Goal: Information Seeking & Learning: Learn about a topic

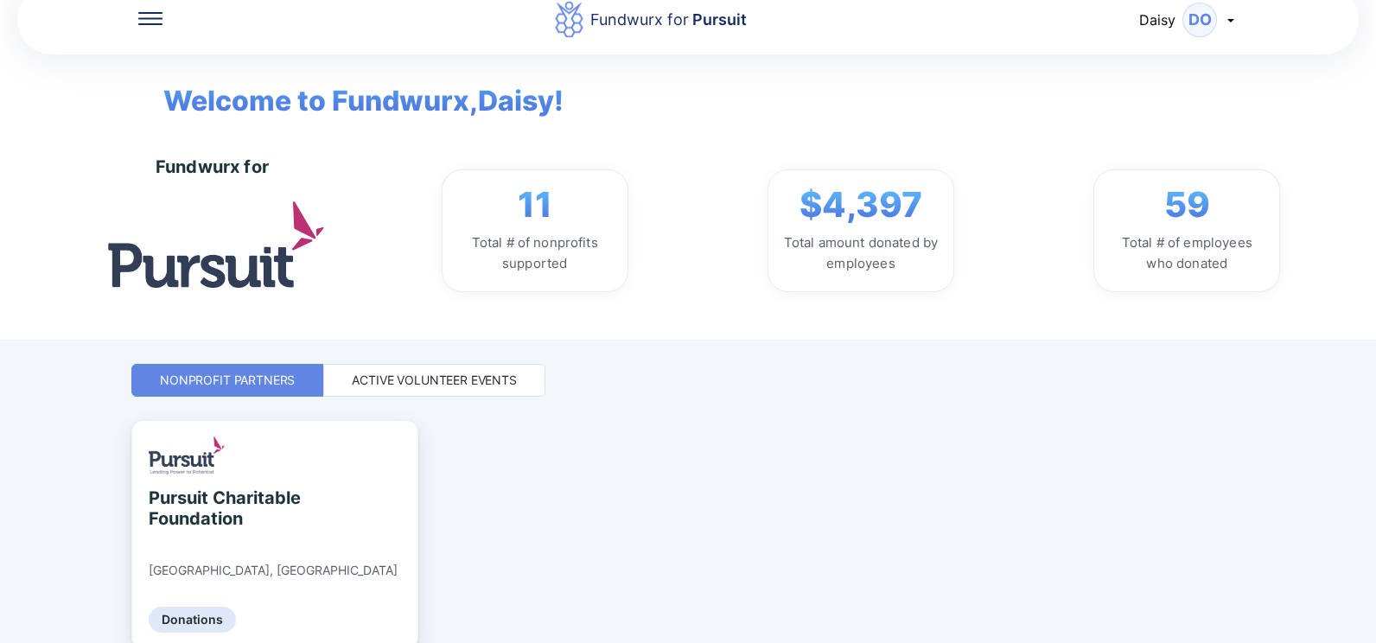
scroll to position [107, 0]
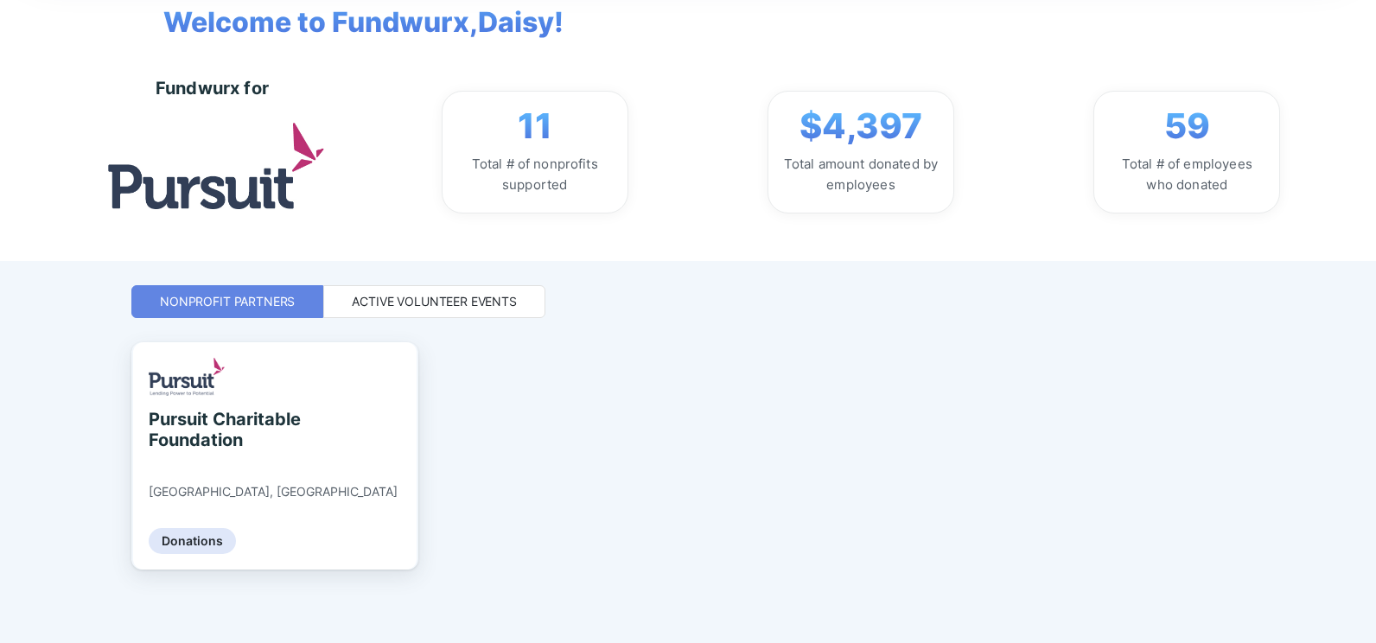
click at [449, 268] on div "Active Volunteer Events" at bounding box center [434, 301] width 165 height 17
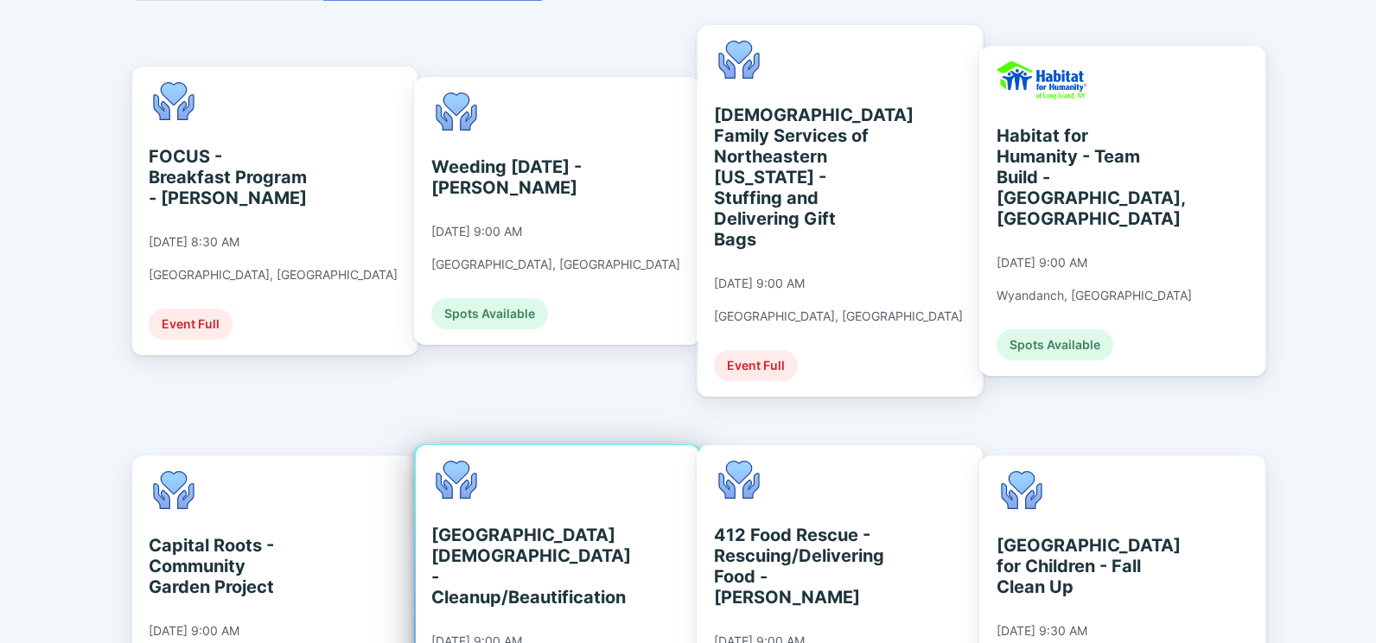
scroll to position [395, 0]
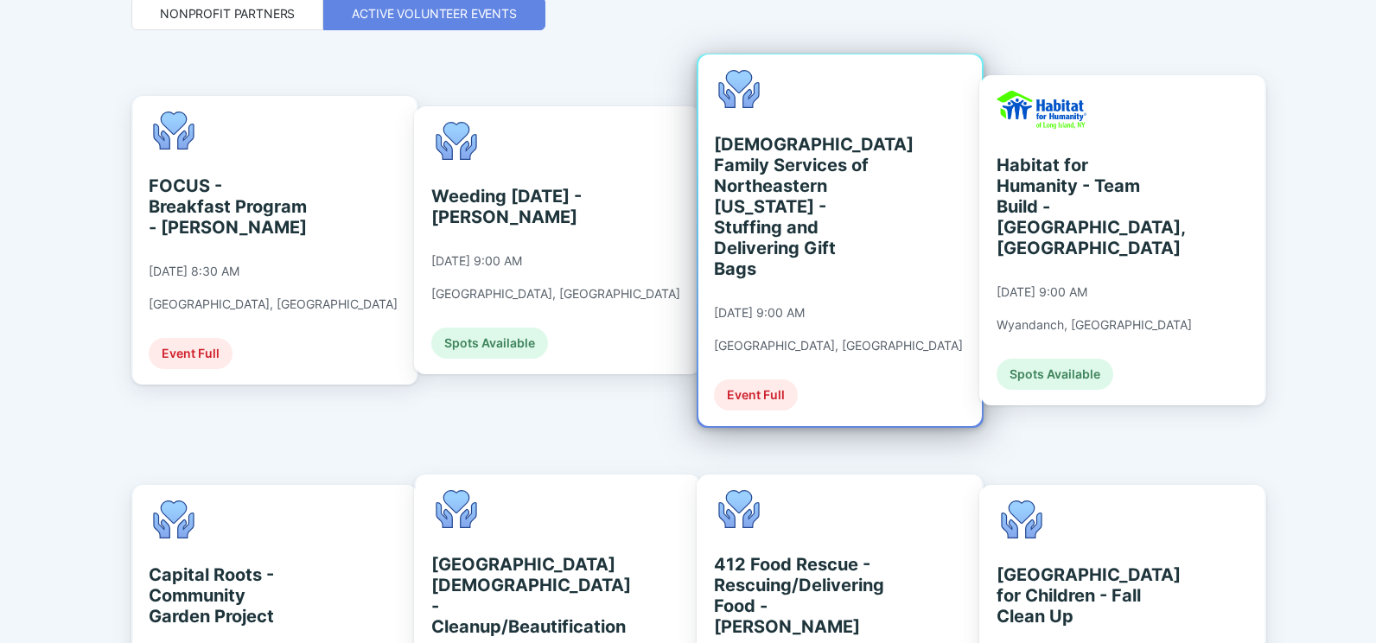
click at [681, 182] on div "[DEMOGRAPHIC_DATA] Family Services of Northeastern [US_STATE] - Stuffing and De…" at bounding box center [793, 206] width 158 height 145
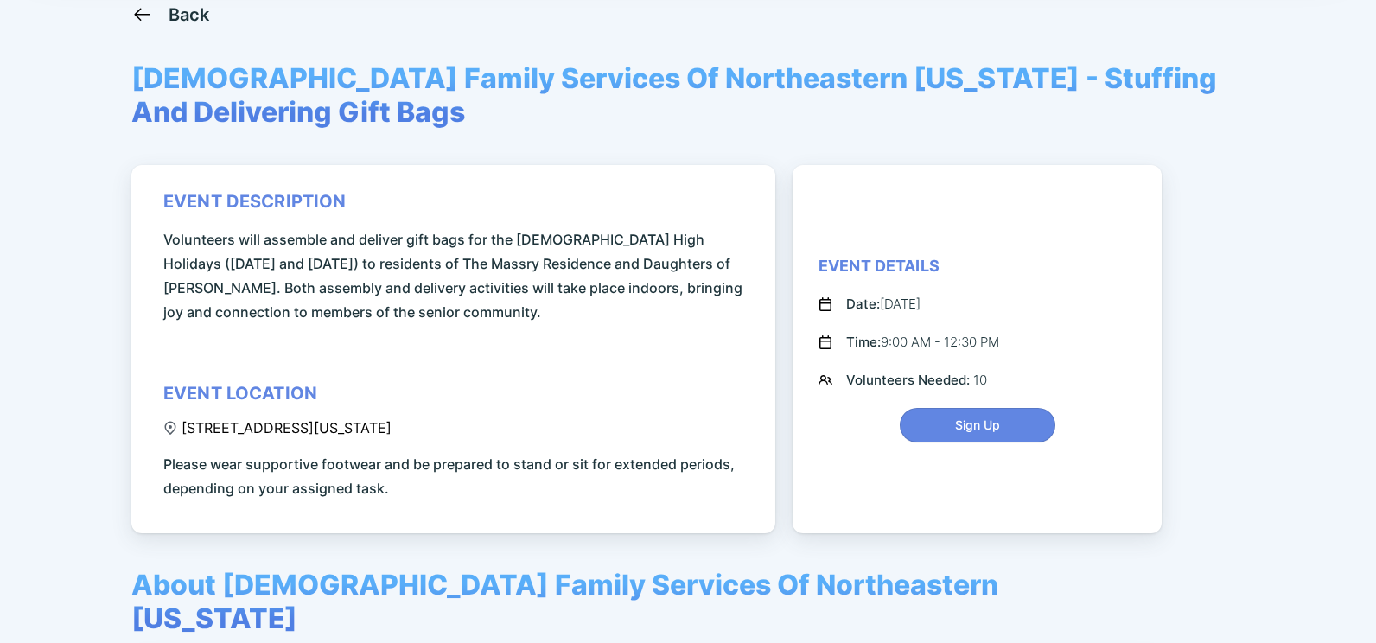
scroll to position [115, 0]
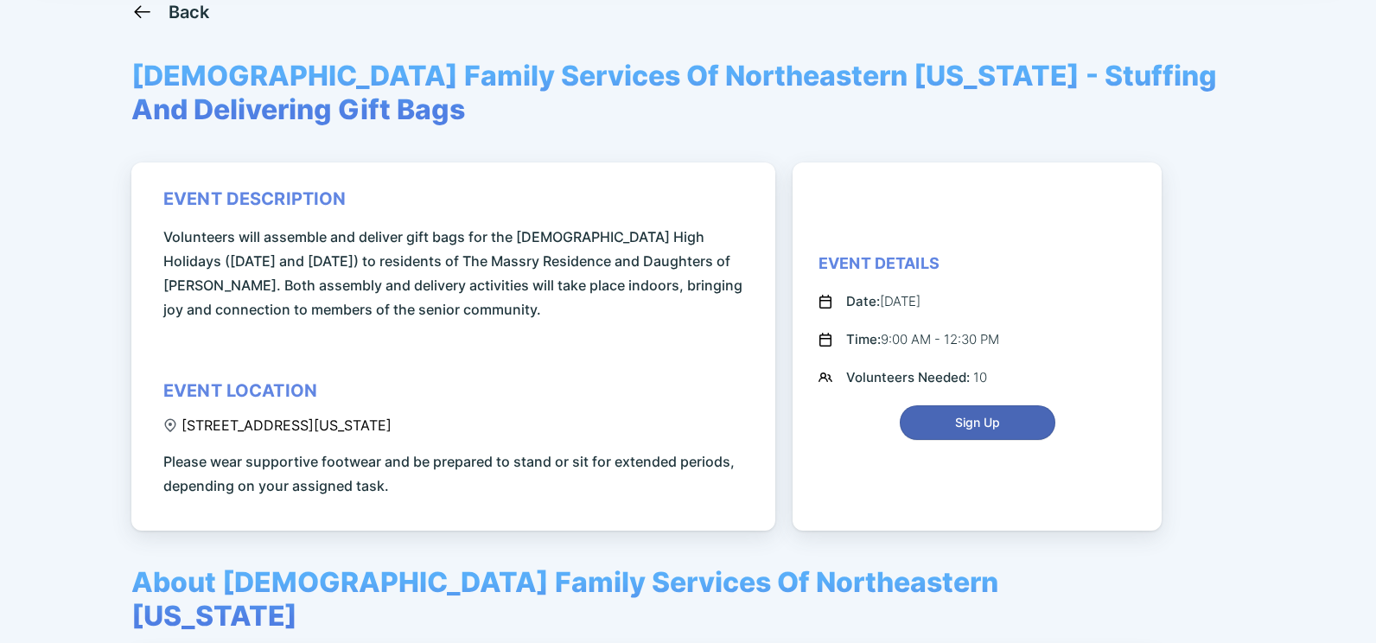
click at [681, 268] on span "Sign Up" at bounding box center [977, 422] width 133 height 17
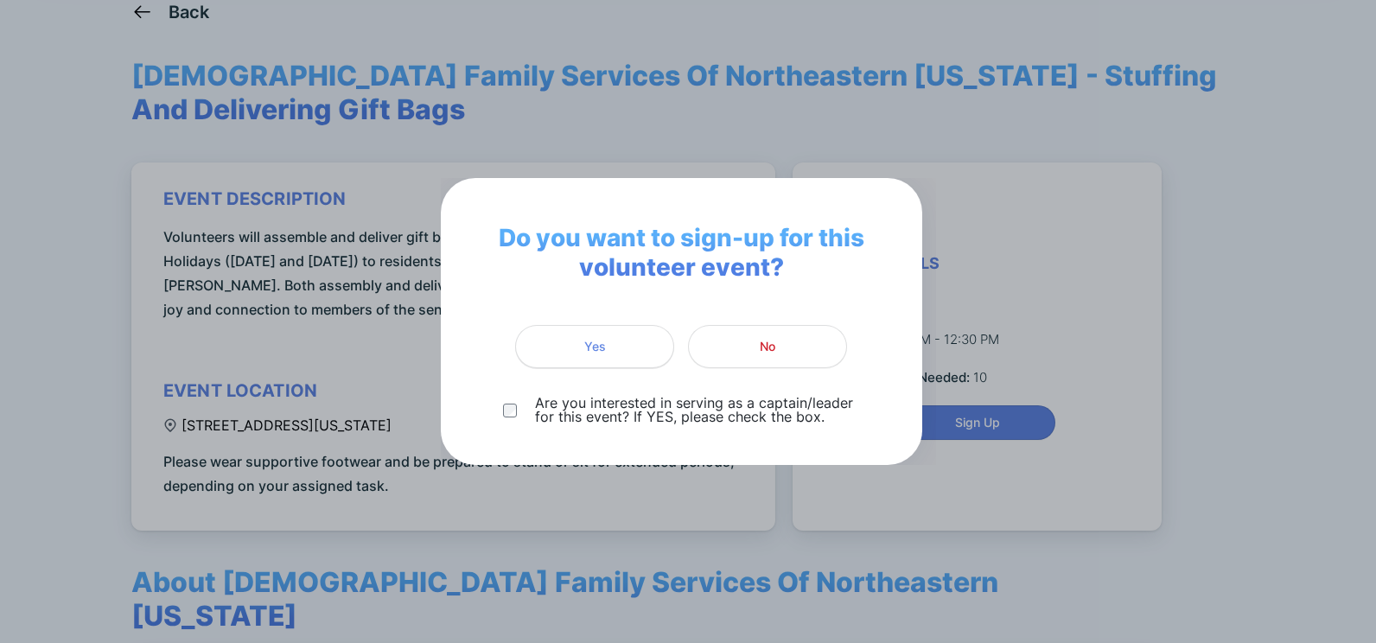
click at [631, 268] on button "Yes" at bounding box center [594, 346] width 159 height 43
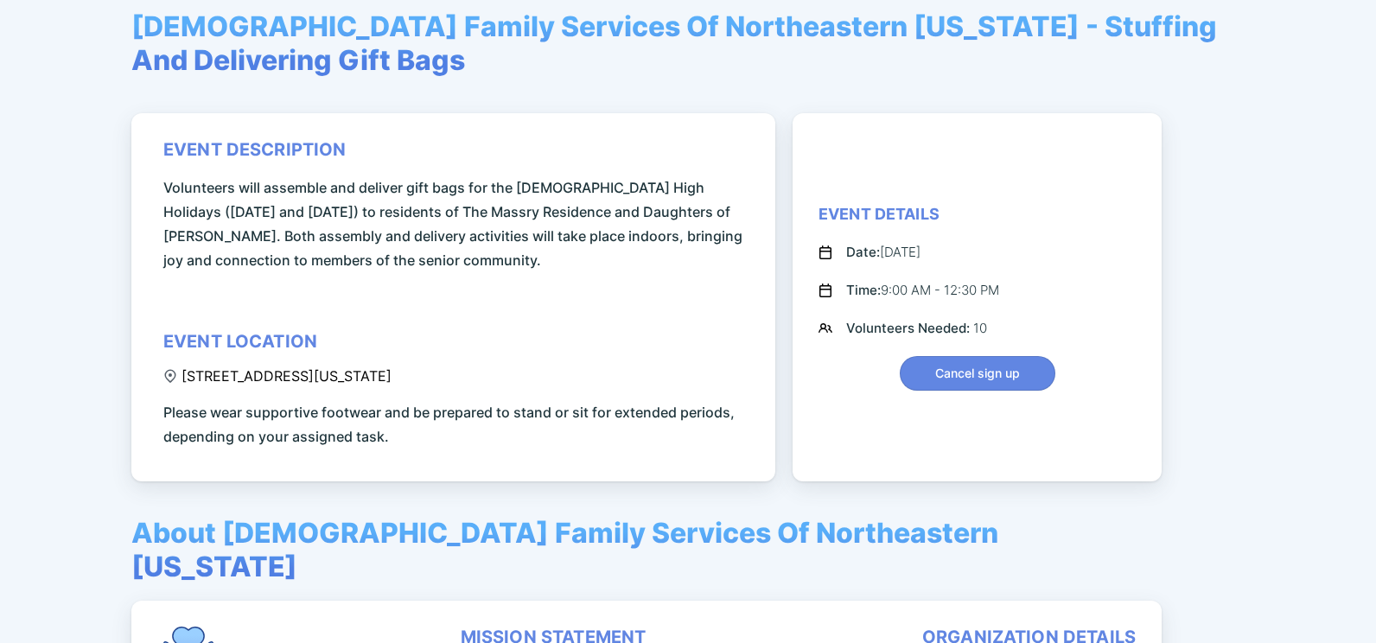
scroll to position [92, 0]
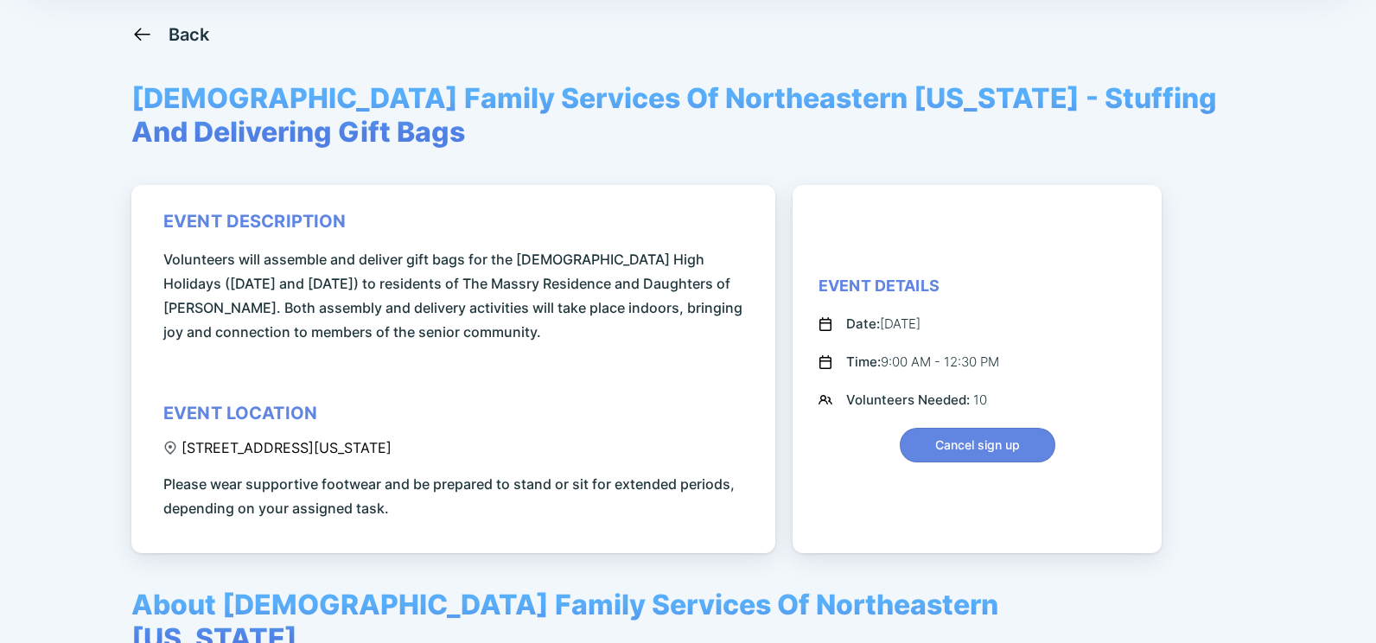
click at [173, 40] on div "Back" at bounding box center [189, 34] width 41 height 21
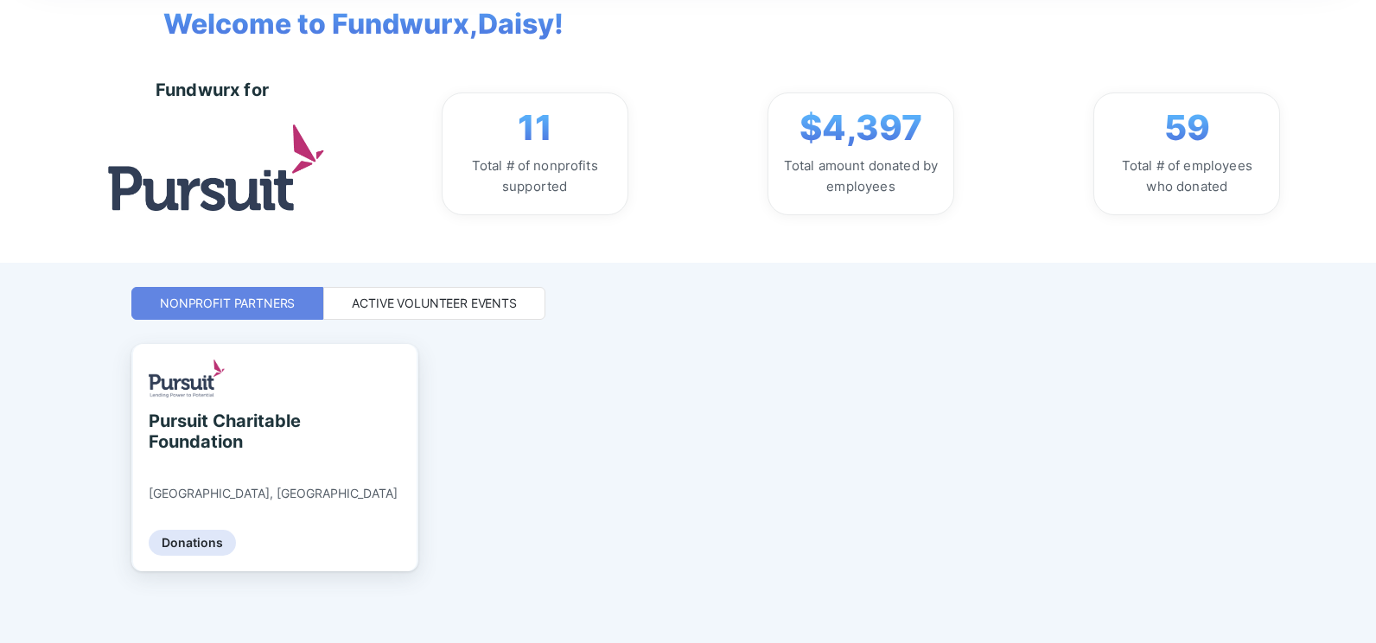
scroll to position [107, 0]
click at [481, 268] on div "Active Volunteer Events" at bounding box center [434, 301] width 222 height 33
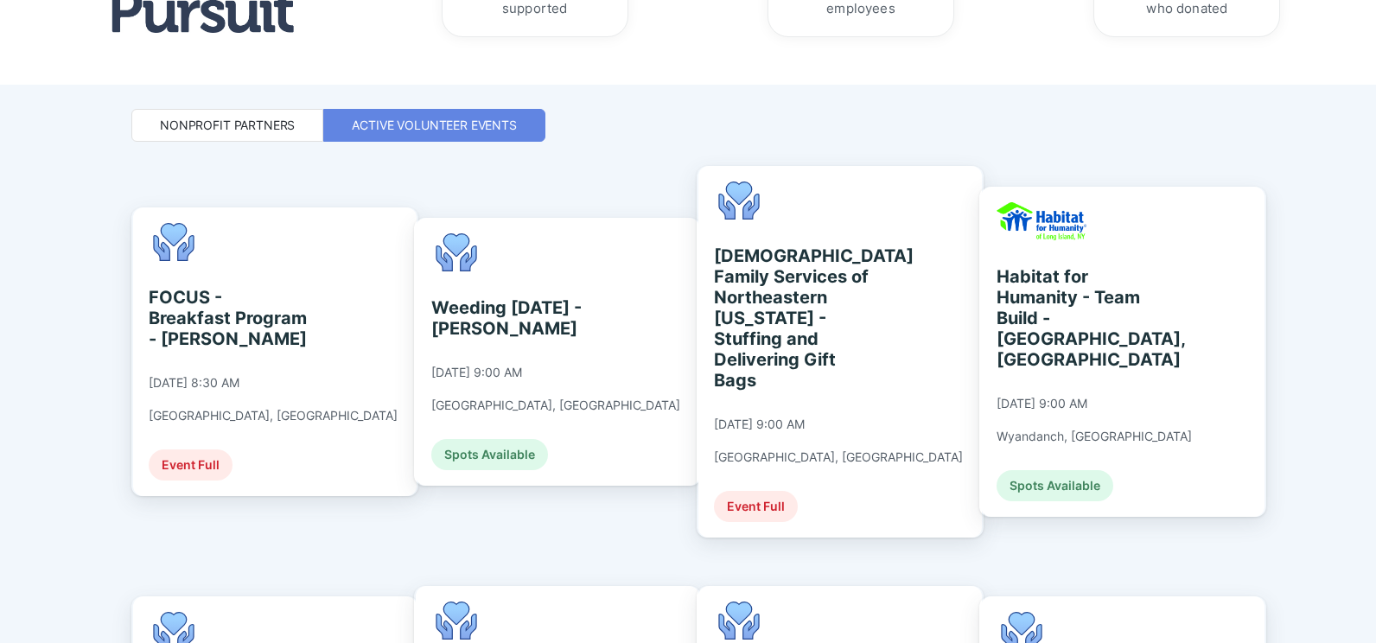
scroll to position [309, 0]
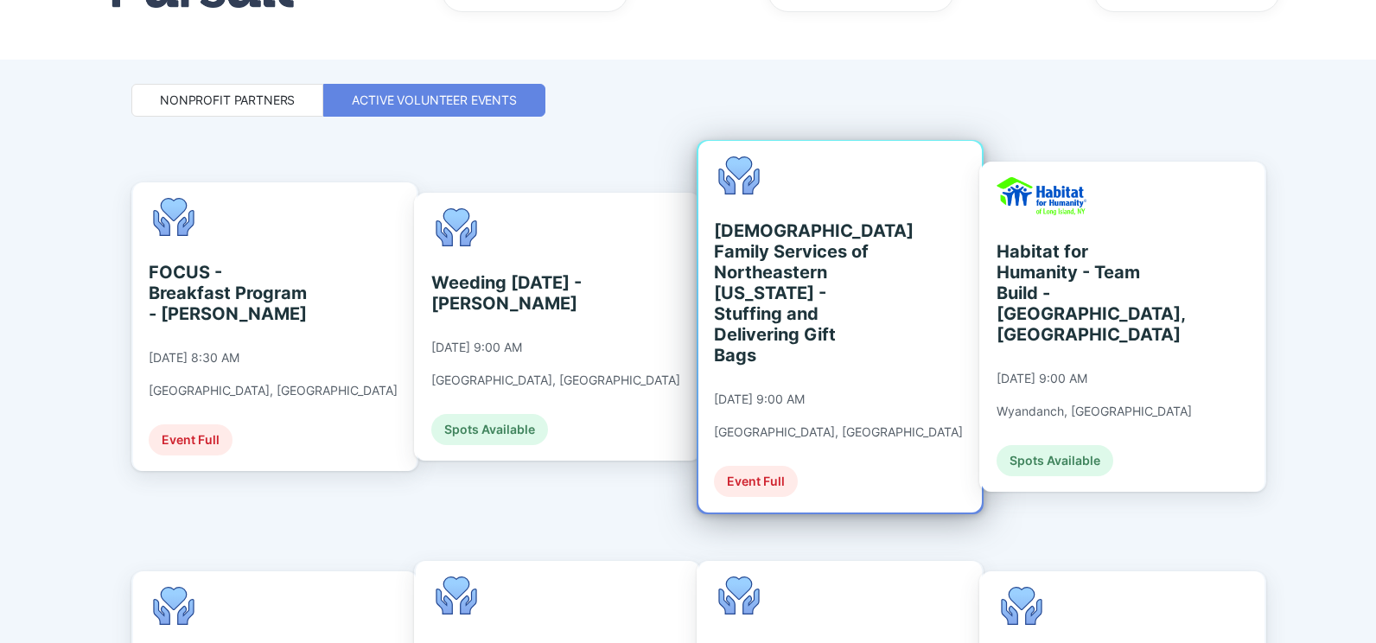
click at [681, 268] on div "[DEMOGRAPHIC_DATA] Family Services of Northeastern [US_STATE] - Stuffing and De…" at bounding box center [793, 292] width 158 height 145
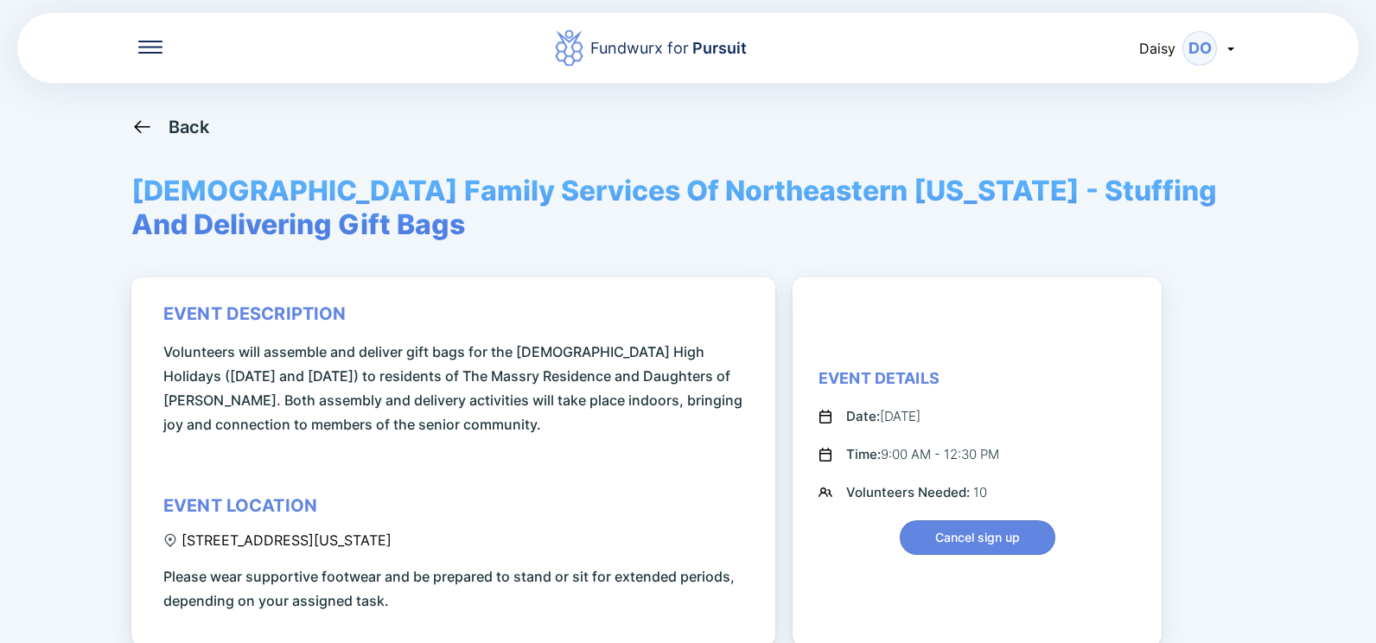
click at [150, 130] on icon at bounding box center [142, 127] width 22 height 22
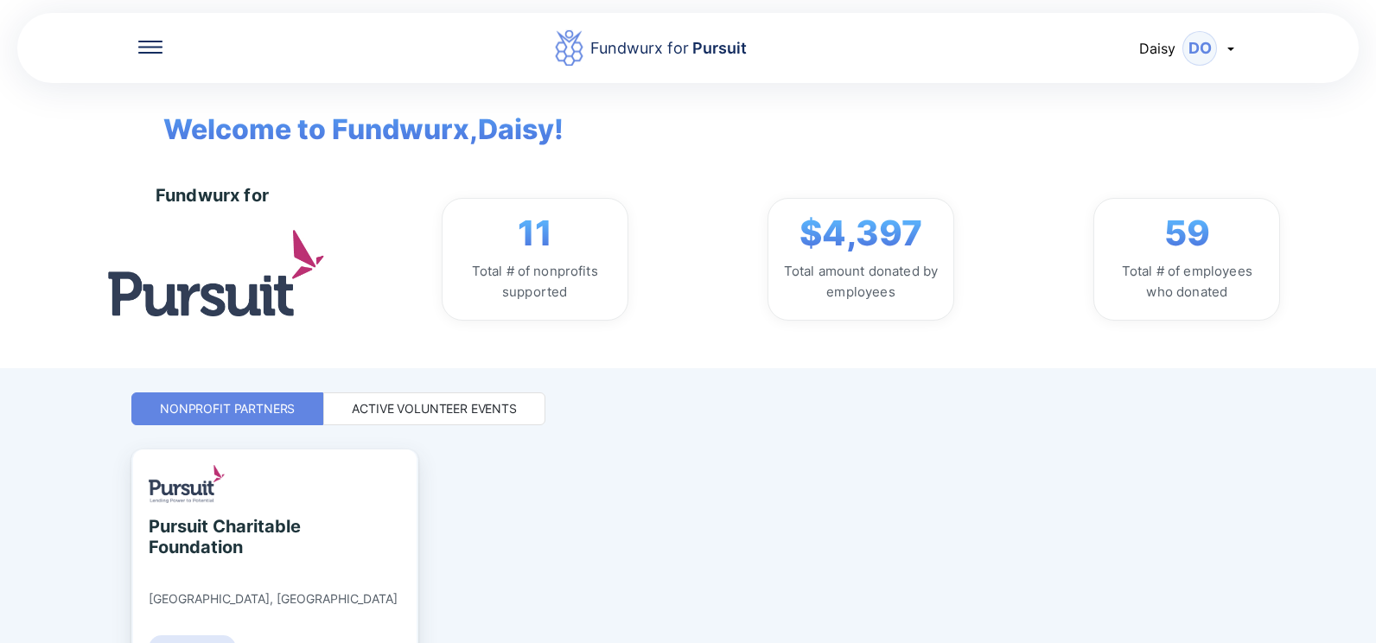
click at [407, 268] on div "Active Volunteer Events" at bounding box center [434, 408] width 222 height 33
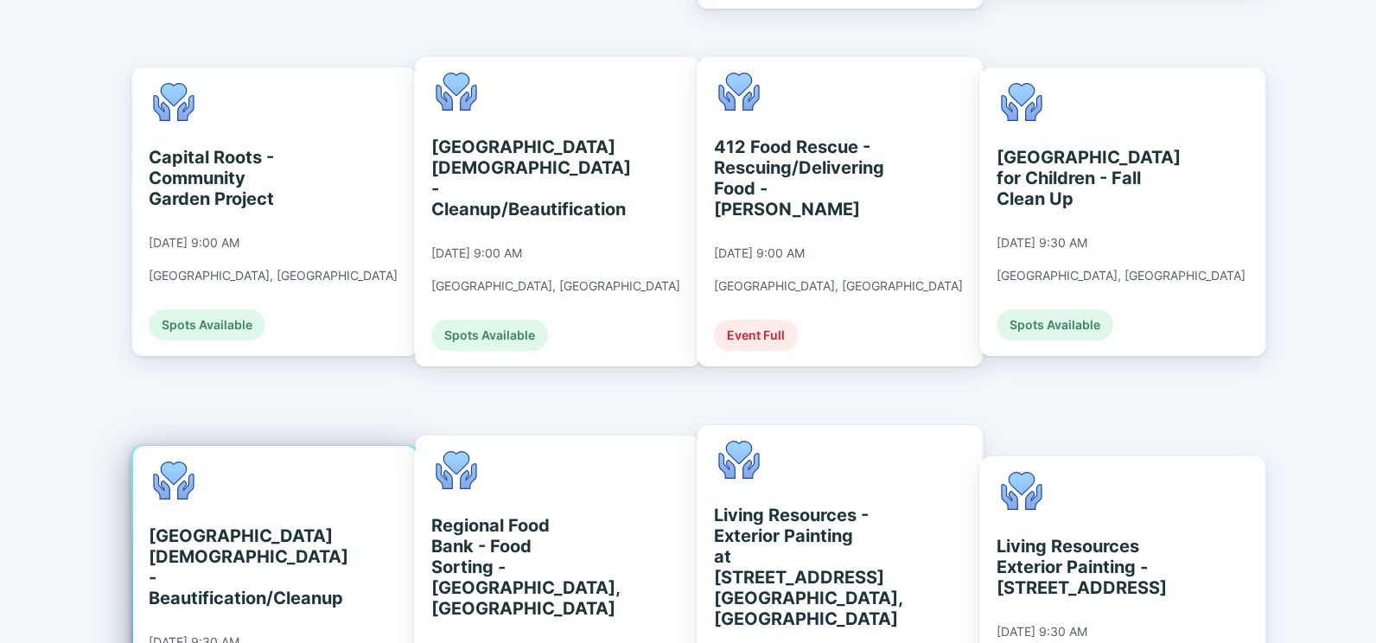
scroll to position [979, 0]
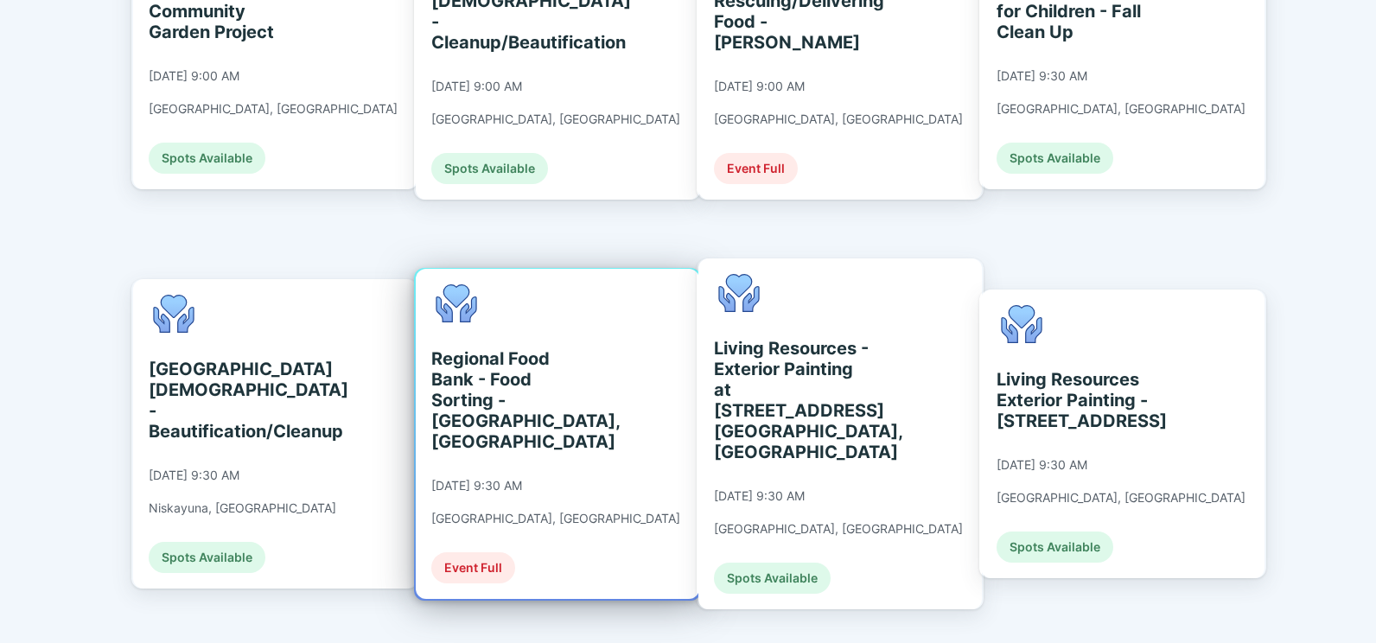
click at [479, 268] on div "Regional Food Bank - Food Sorting - [GEOGRAPHIC_DATA], [GEOGRAPHIC_DATA]" at bounding box center [510, 400] width 158 height 104
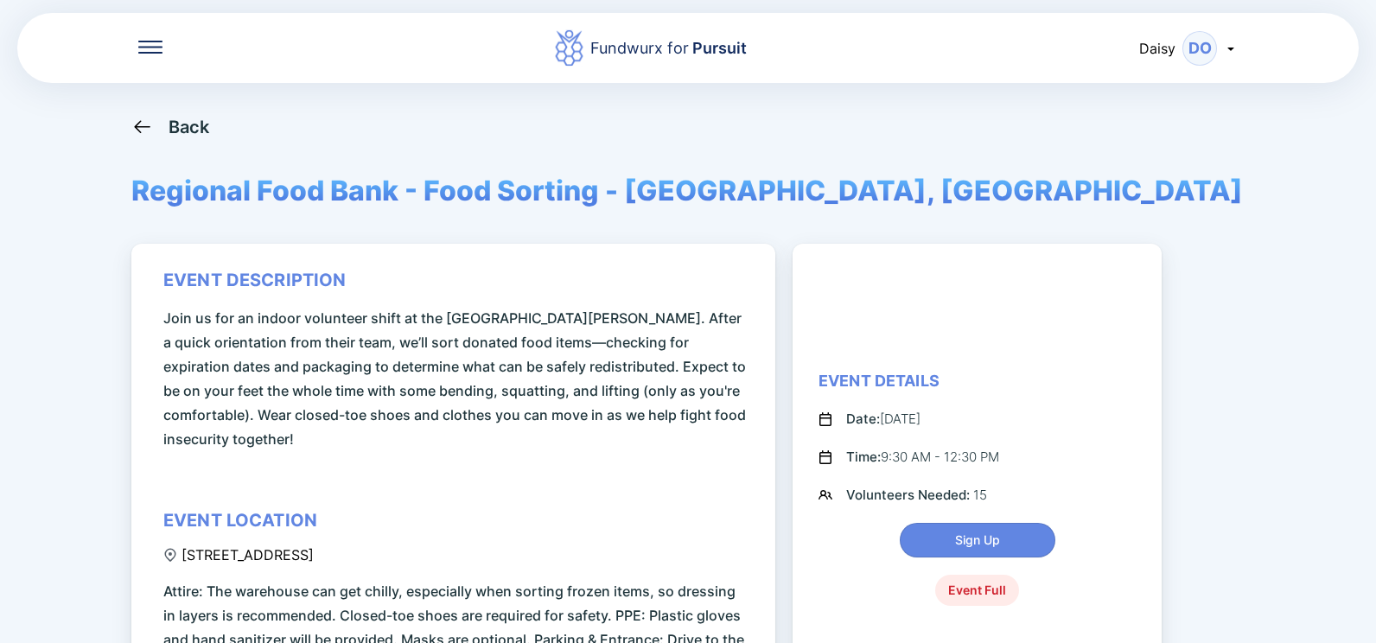
click at [151, 124] on icon at bounding box center [142, 127] width 22 height 22
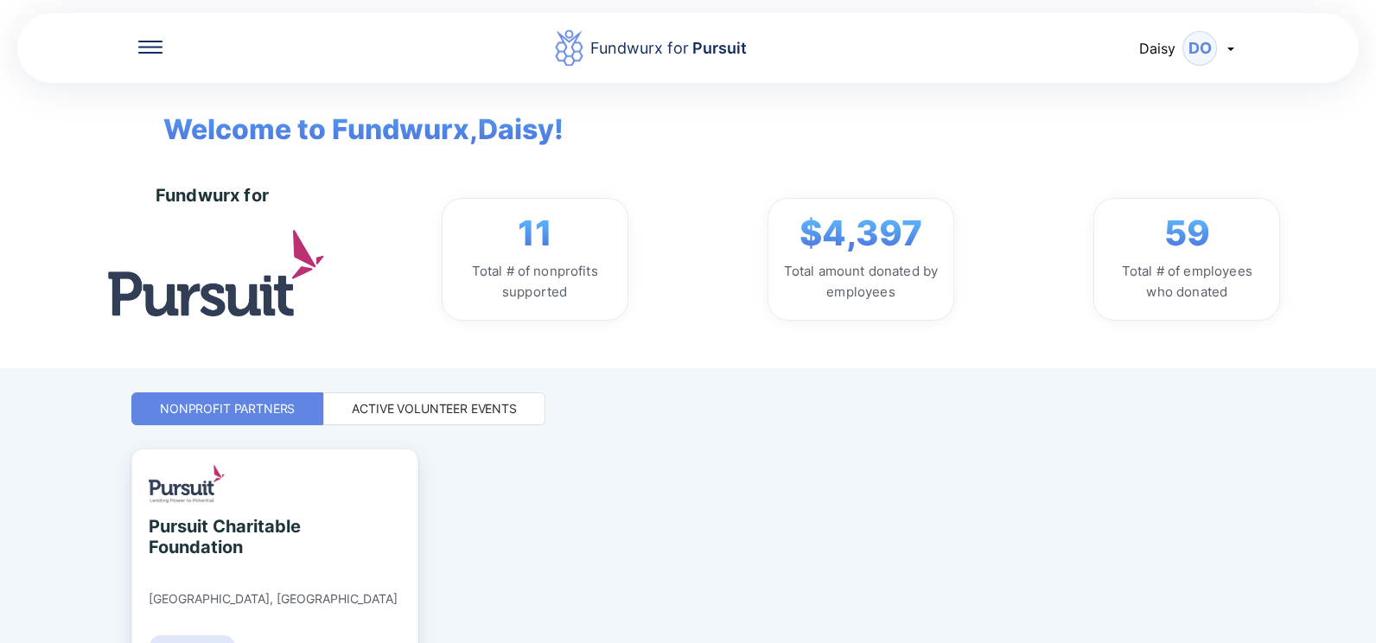
click at [421, 268] on div "Active Volunteer Events" at bounding box center [434, 408] width 165 height 17
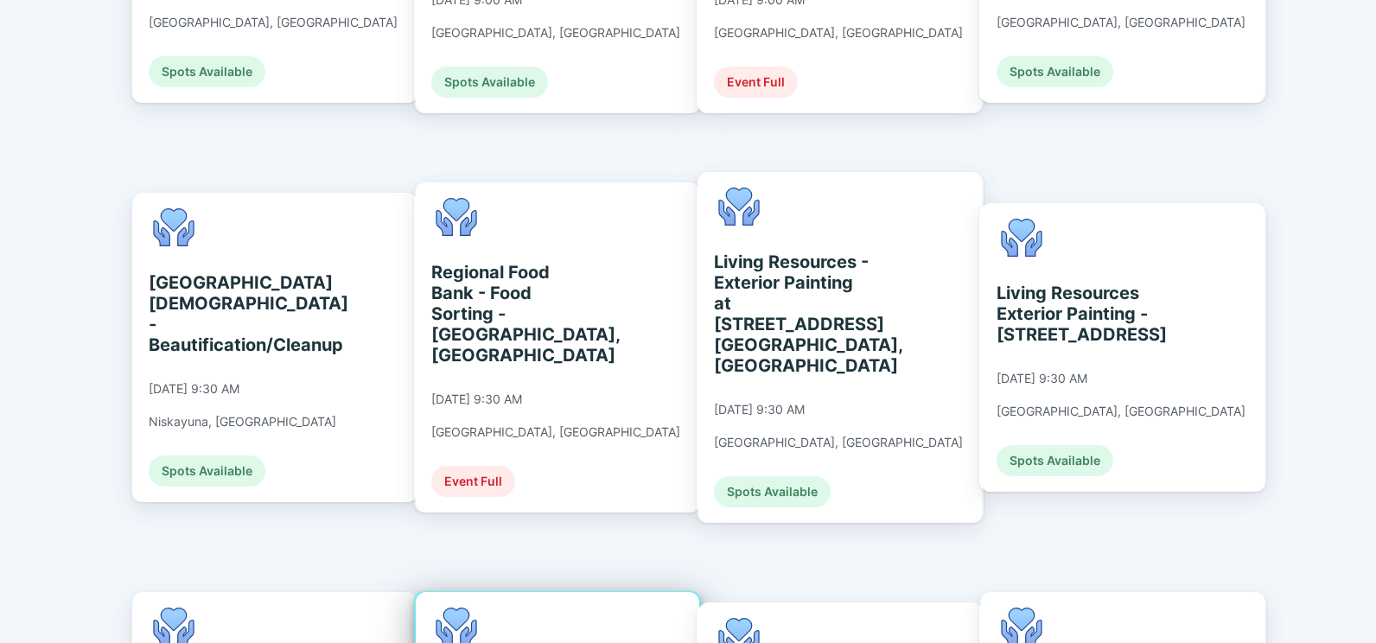
scroll to position [1037, 0]
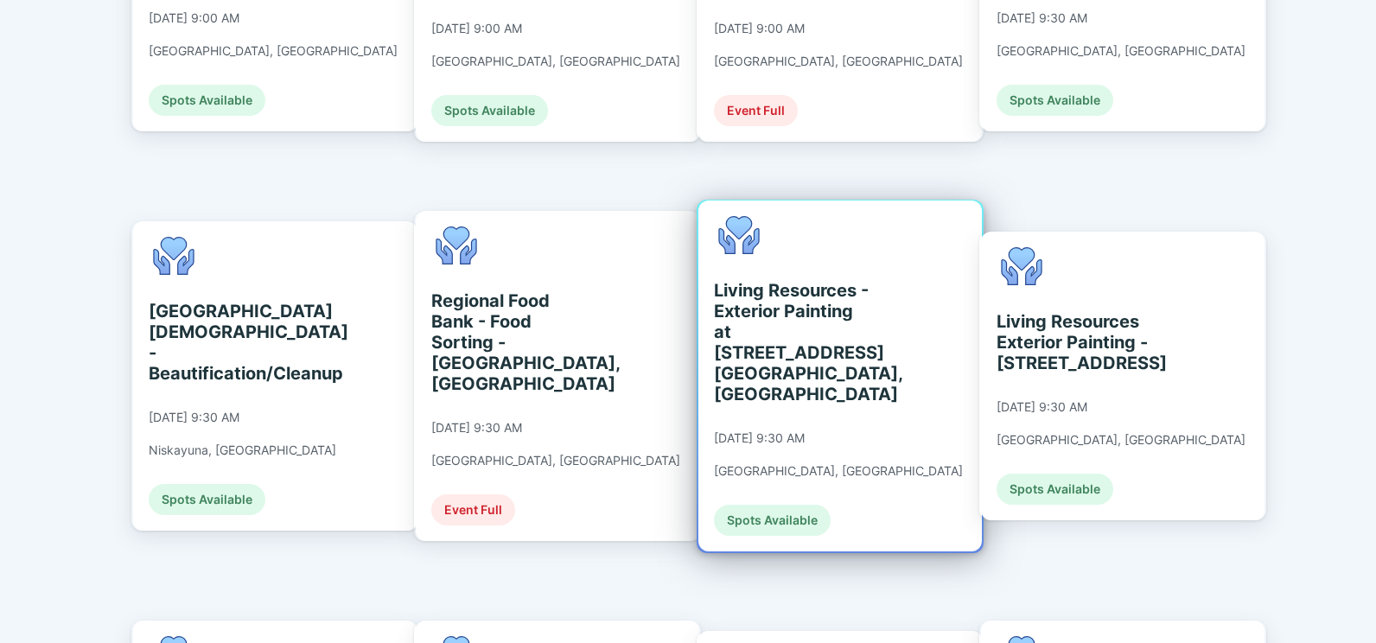
click at [681, 268] on div "Living Resources - Exterior Painting at [STREET_ADDRESS] [GEOGRAPHIC_DATA], [GE…" at bounding box center [793, 342] width 158 height 124
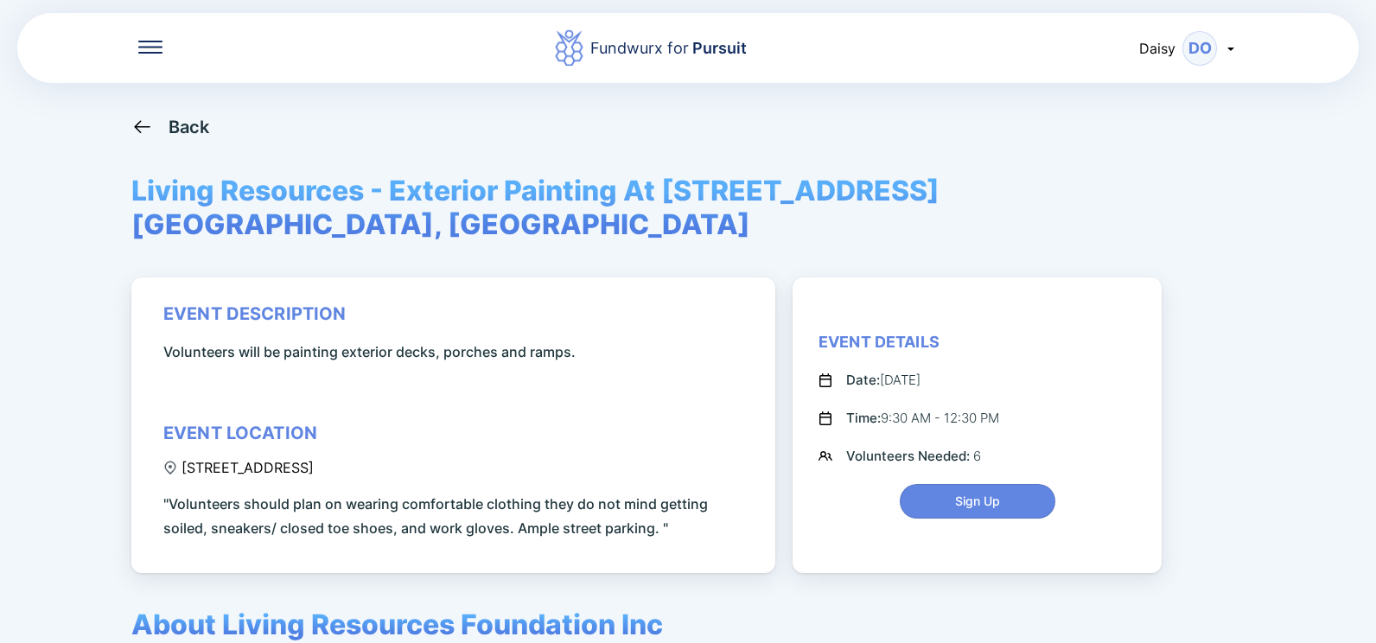
click at [180, 128] on div "Back" at bounding box center [189, 127] width 41 height 21
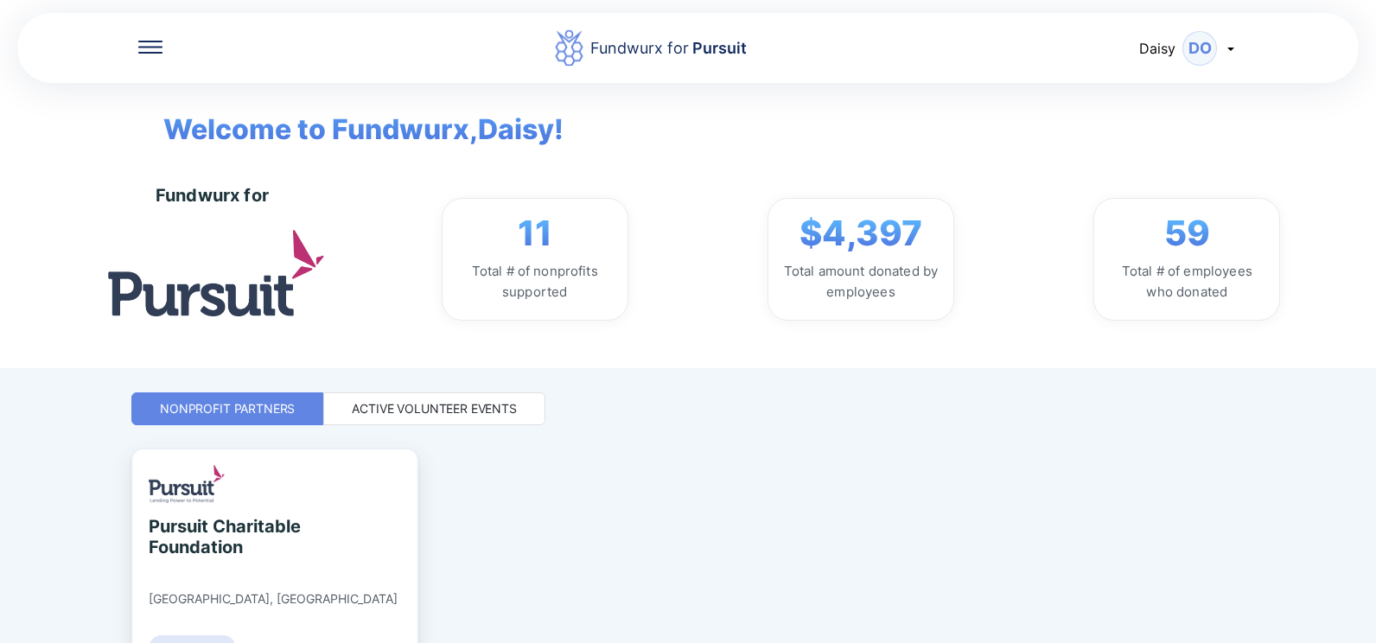
click at [443, 268] on div "Active Volunteer Events" at bounding box center [434, 408] width 165 height 17
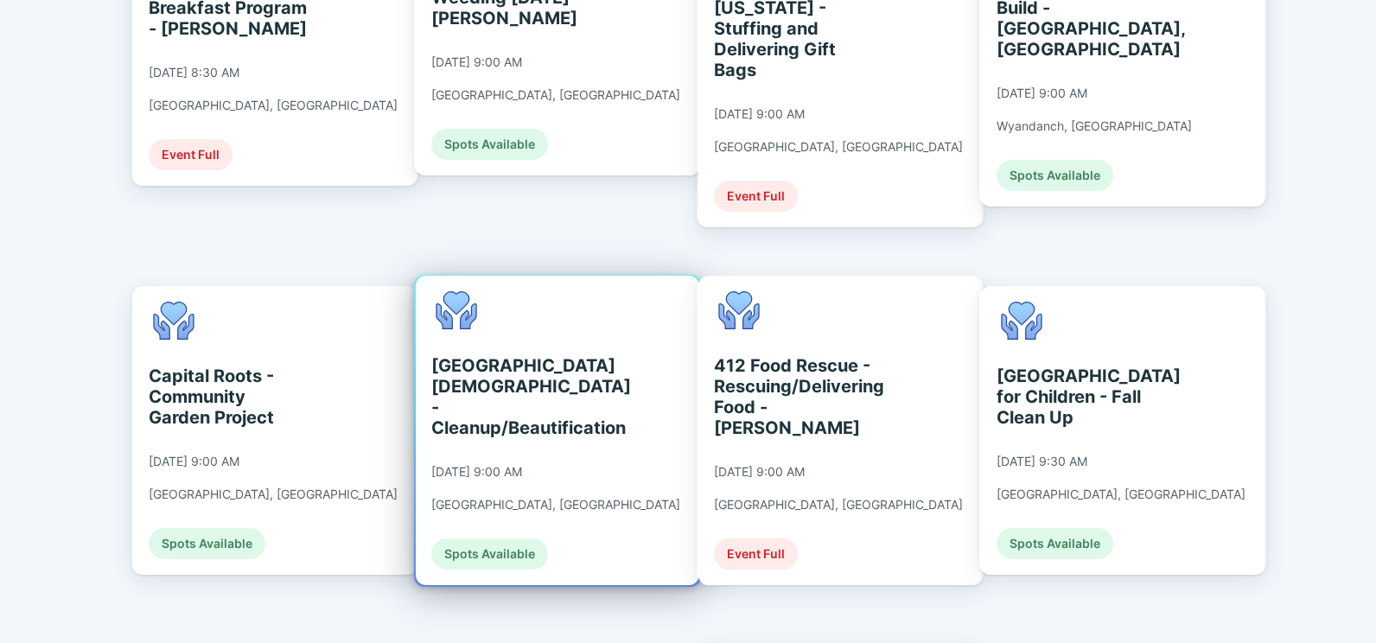
scroll to position [605, 0]
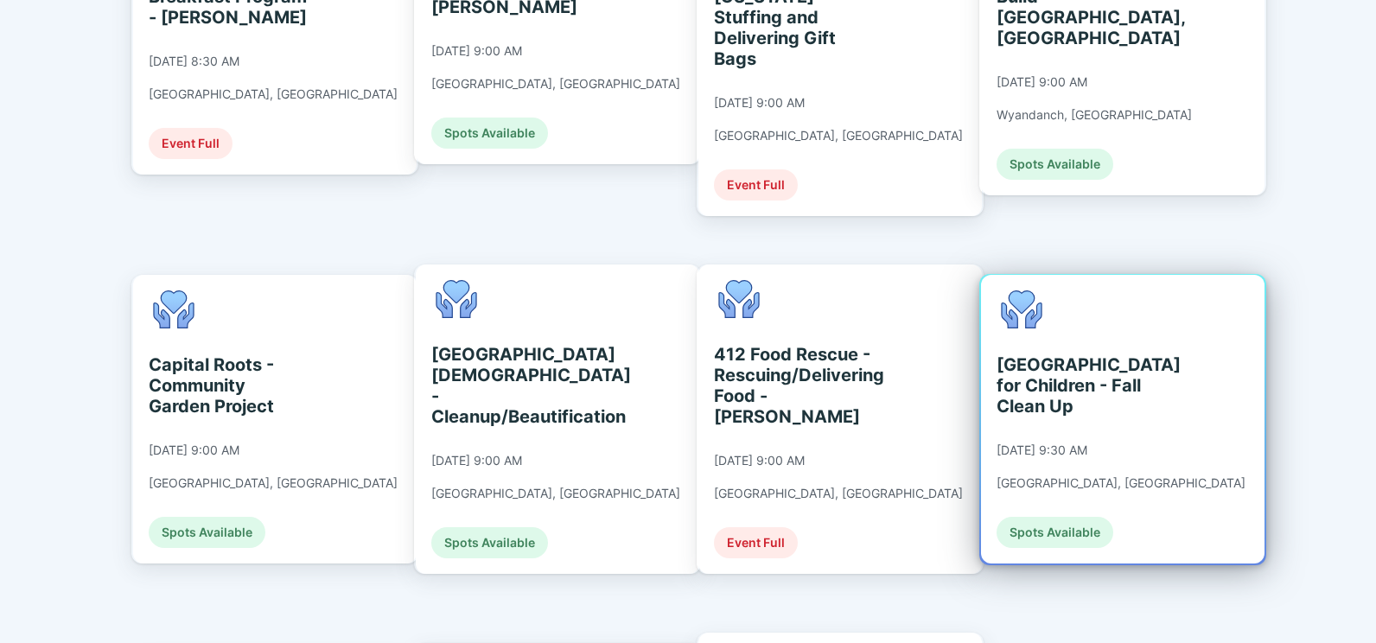
click at [681, 268] on div "[GEOGRAPHIC_DATA] for Children - Fall Clean Up" at bounding box center [1076, 385] width 158 height 62
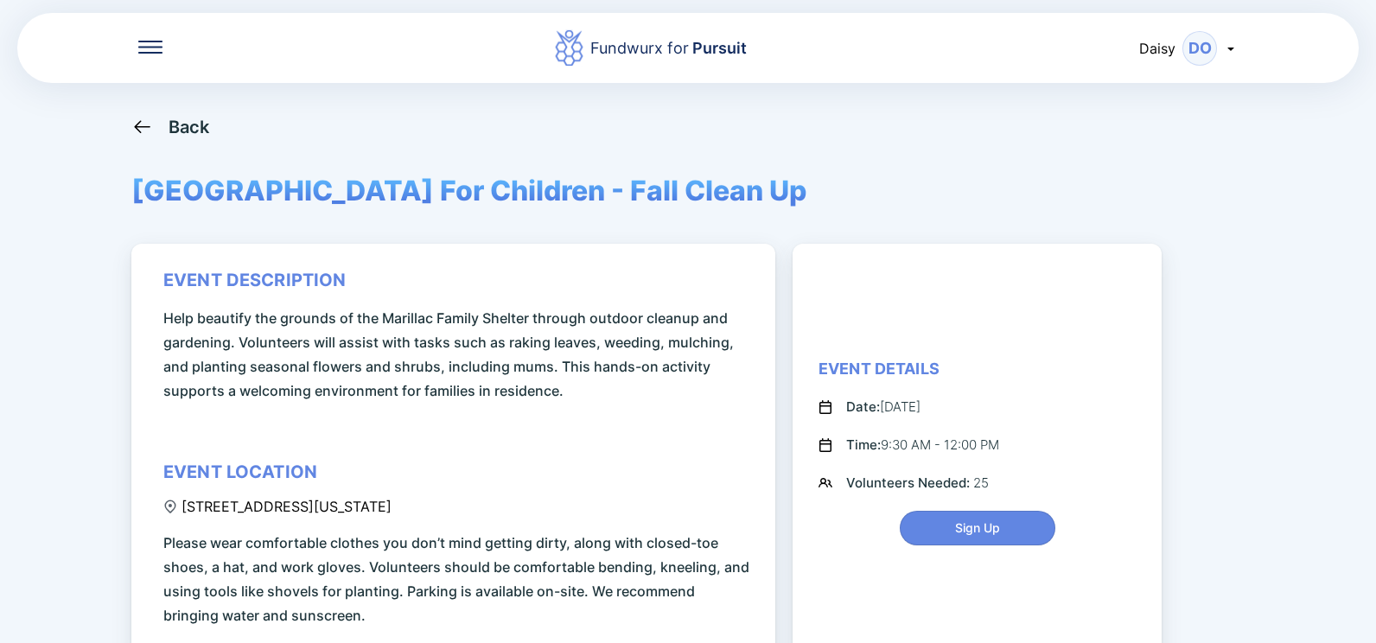
click at [183, 130] on div "Back" at bounding box center [189, 127] width 41 height 21
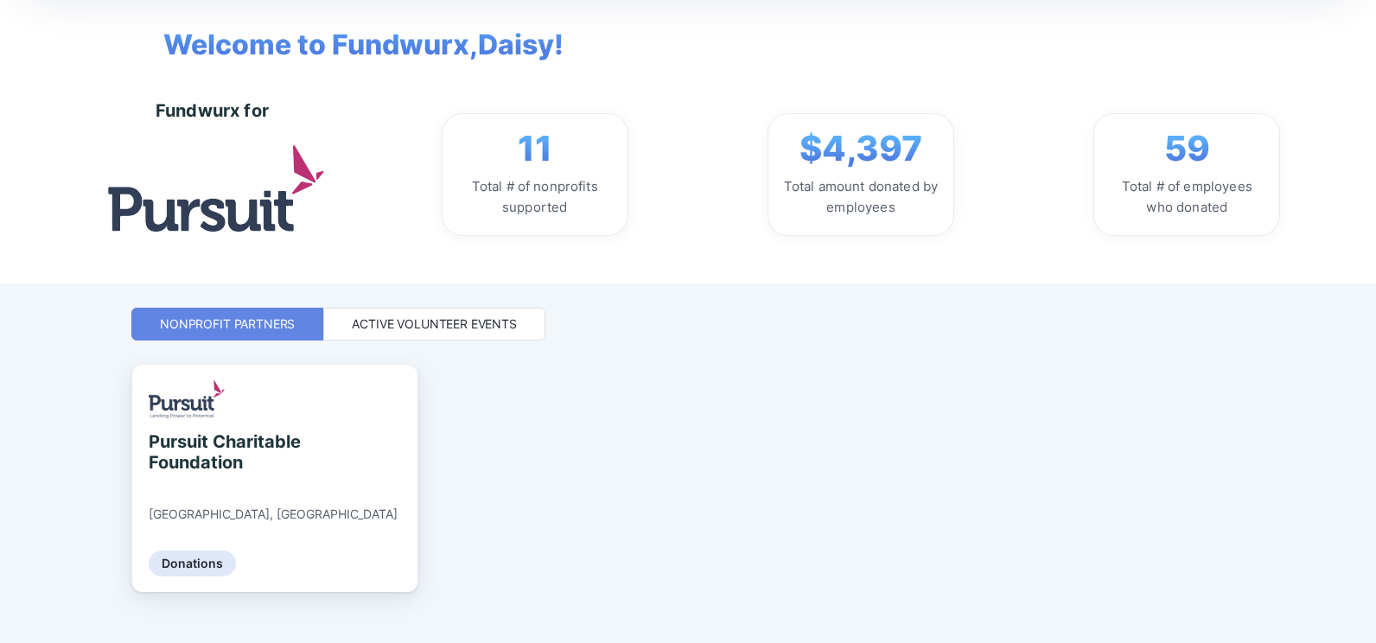
scroll to position [86, 0]
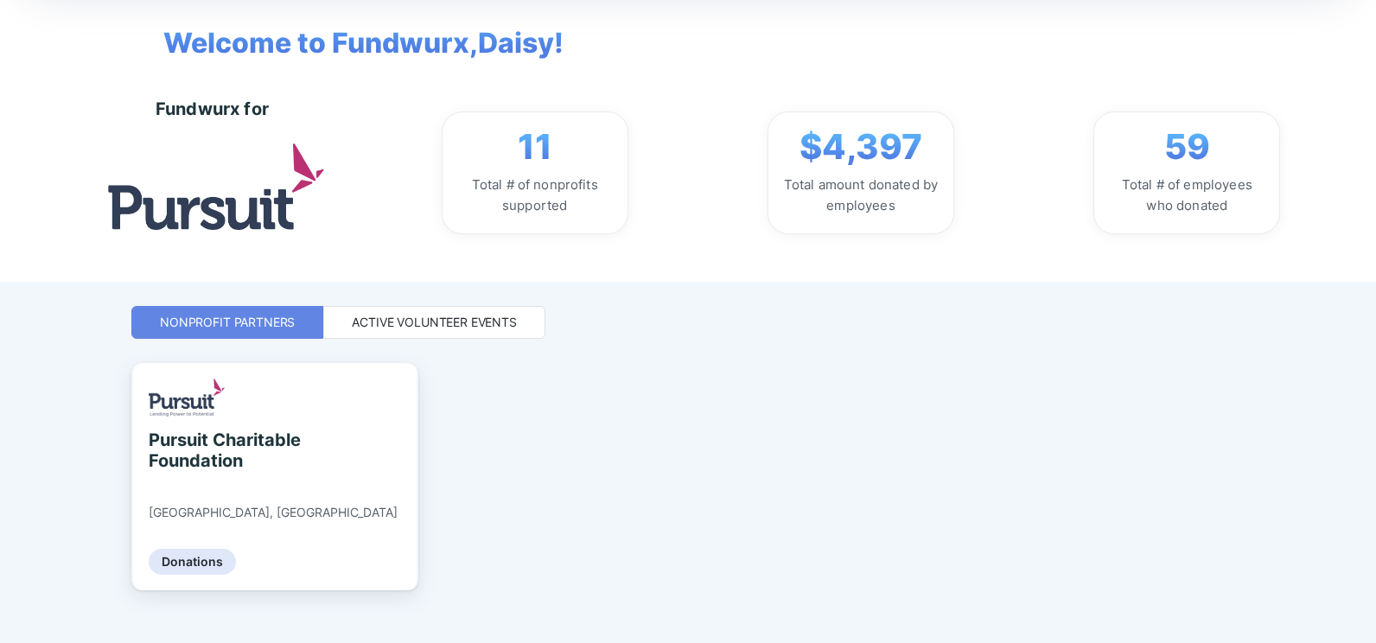
click at [466, 268] on div "Active Volunteer Events" at bounding box center [434, 322] width 222 height 33
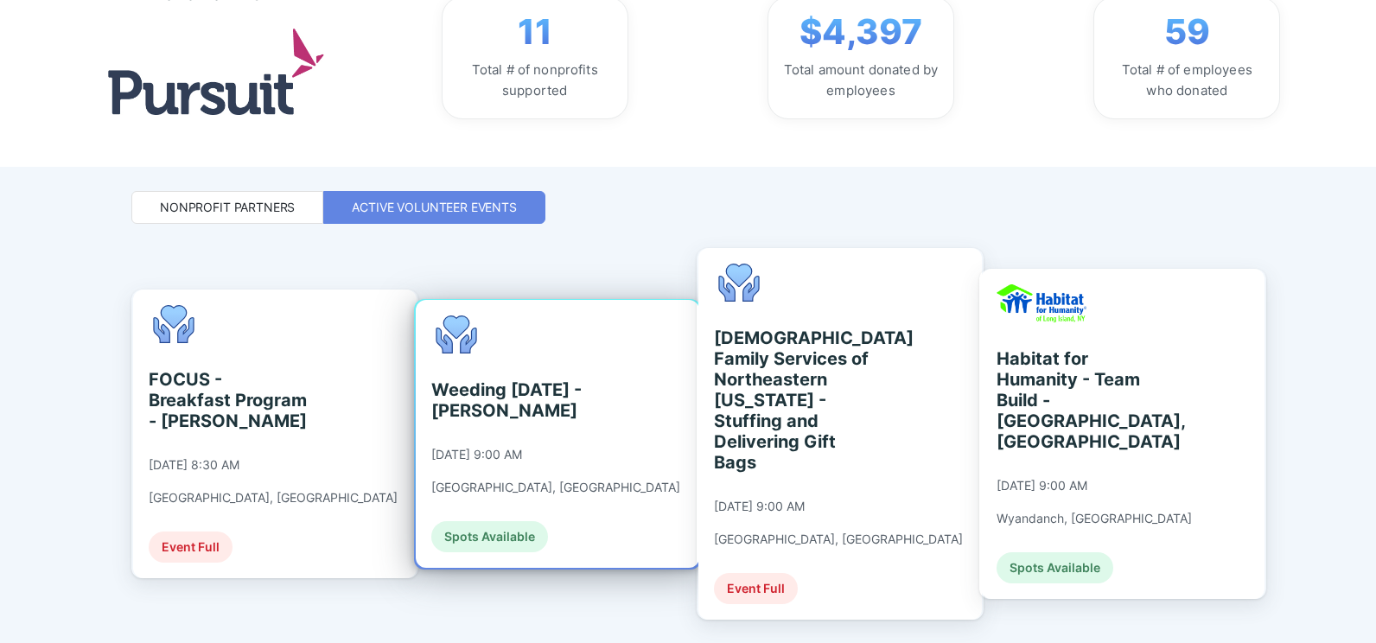
scroll to position [231, 0]
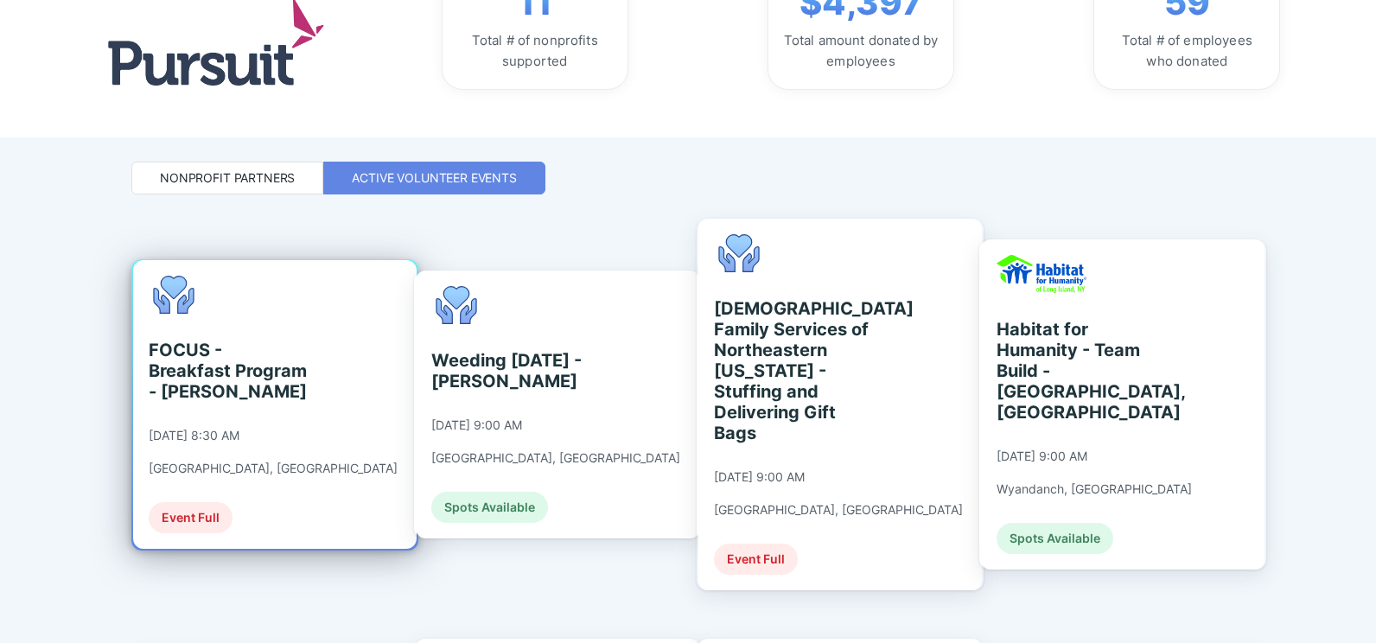
click at [245, 268] on div "FOCUS - Breakfast Program - [PERSON_NAME]" at bounding box center [228, 371] width 158 height 62
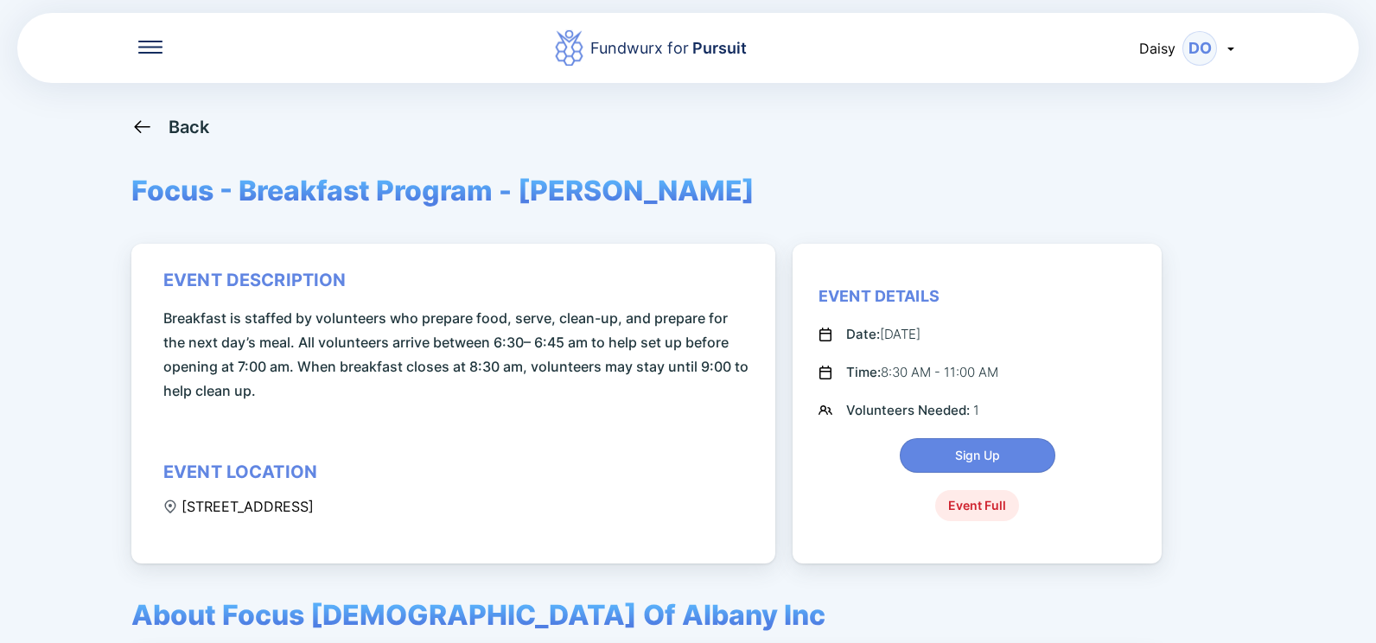
click at [178, 128] on div "Back" at bounding box center [189, 127] width 41 height 21
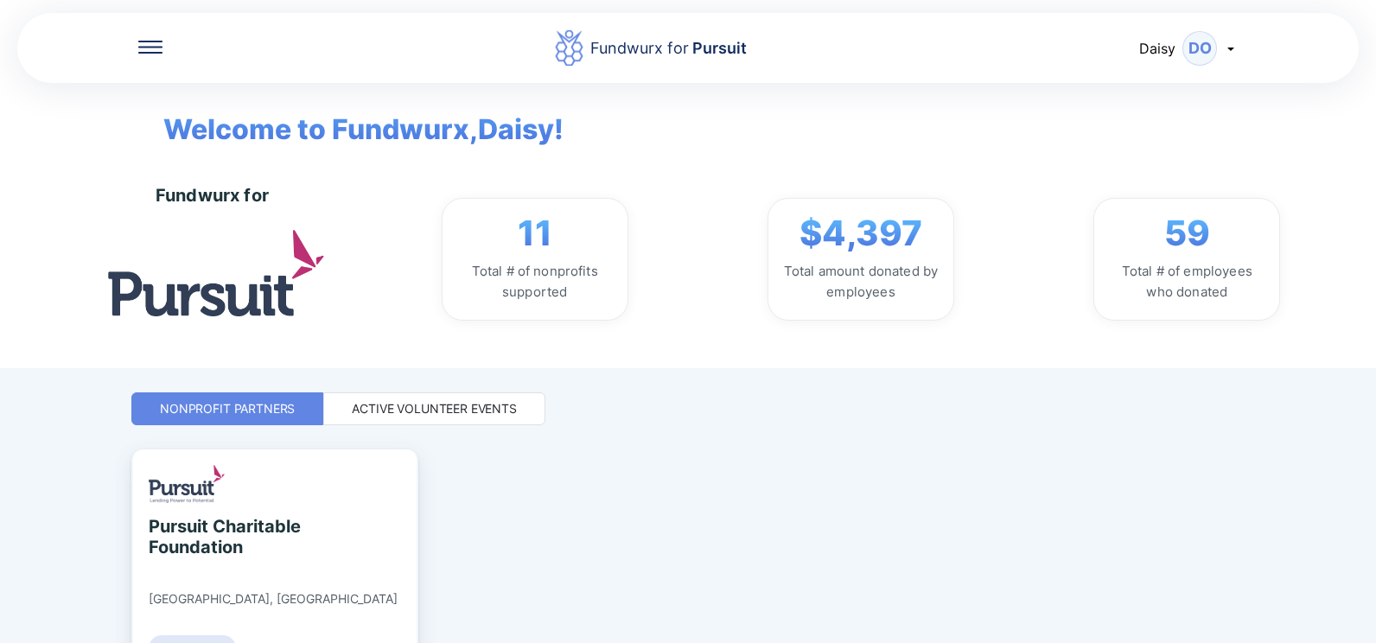
click at [436, 268] on div "Active Volunteer Events" at bounding box center [434, 408] width 165 height 17
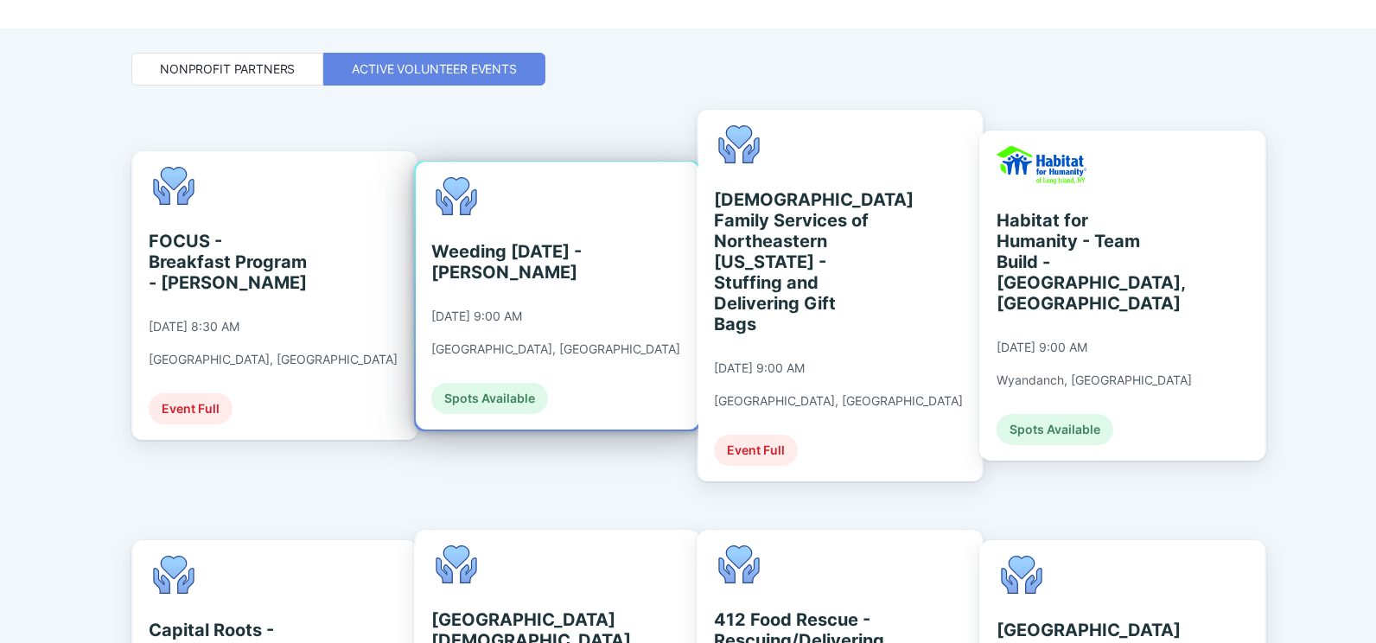
scroll to position [346, 0]
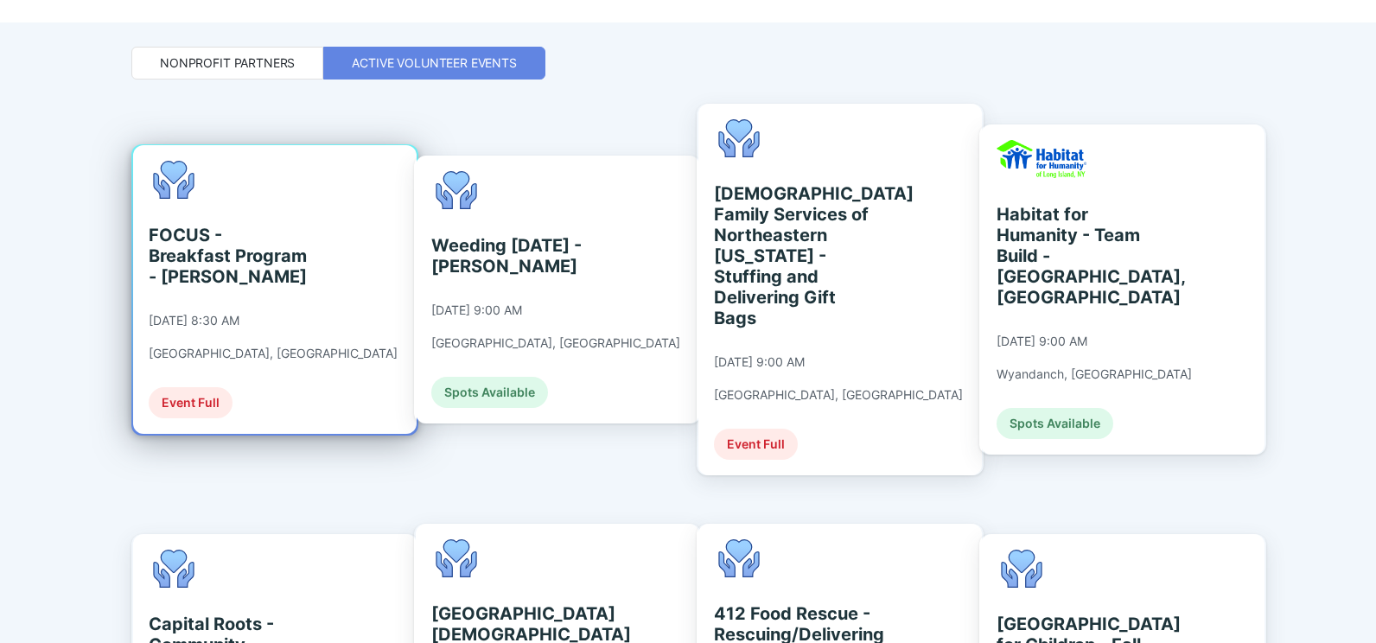
click at [258, 260] on div "FOCUS - Breakfast Program - [PERSON_NAME]" at bounding box center [228, 256] width 158 height 62
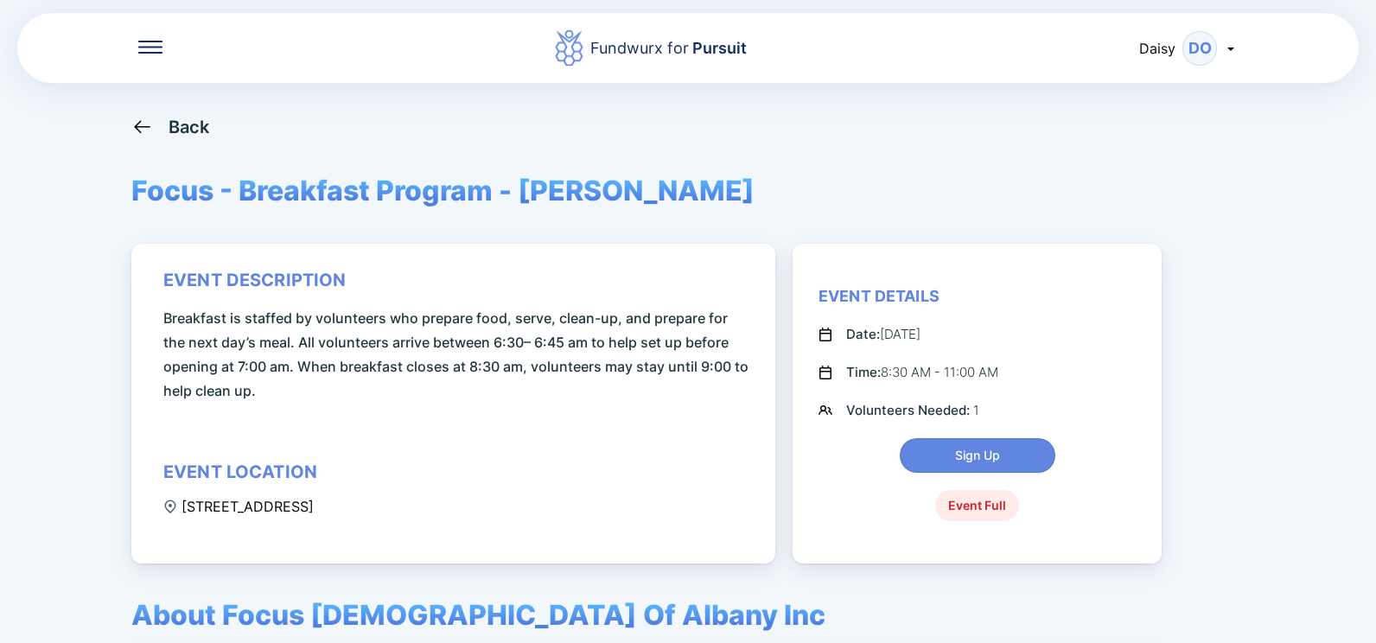
click at [195, 119] on div "Back" at bounding box center [189, 127] width 41 height 21
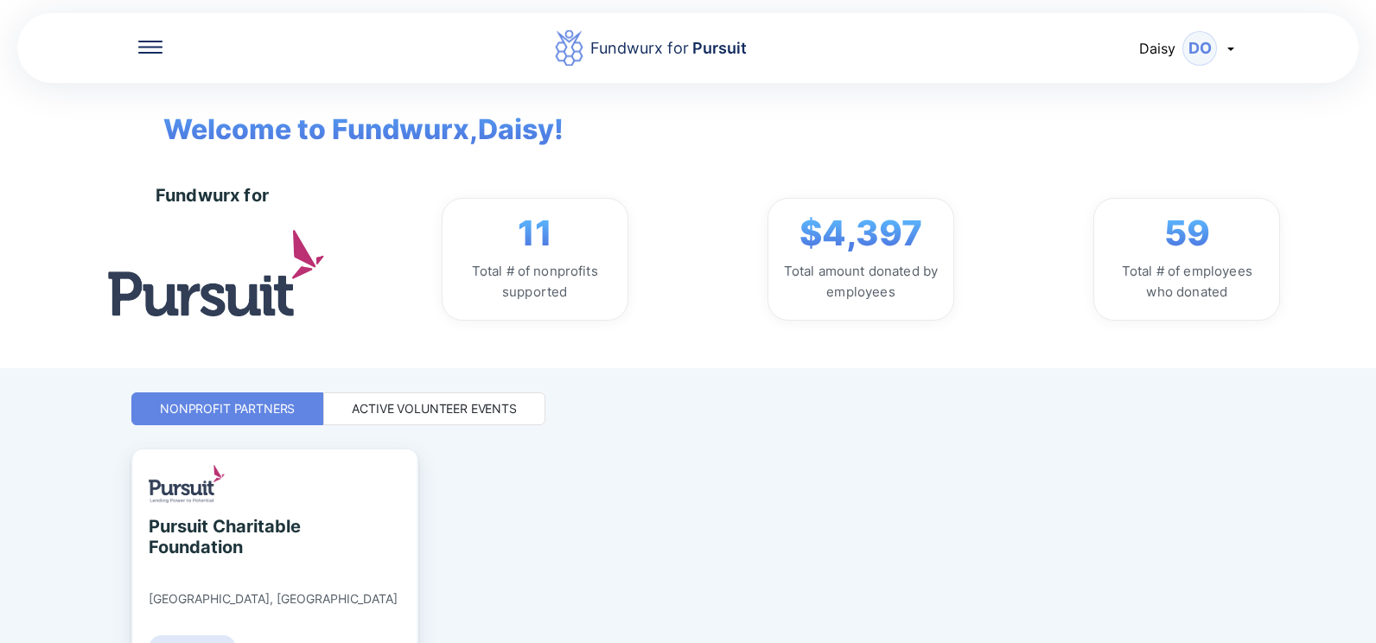
click at [425, 268] on div "Active Volunteer Events" at bounding box center [434, 408] width 222 height 33
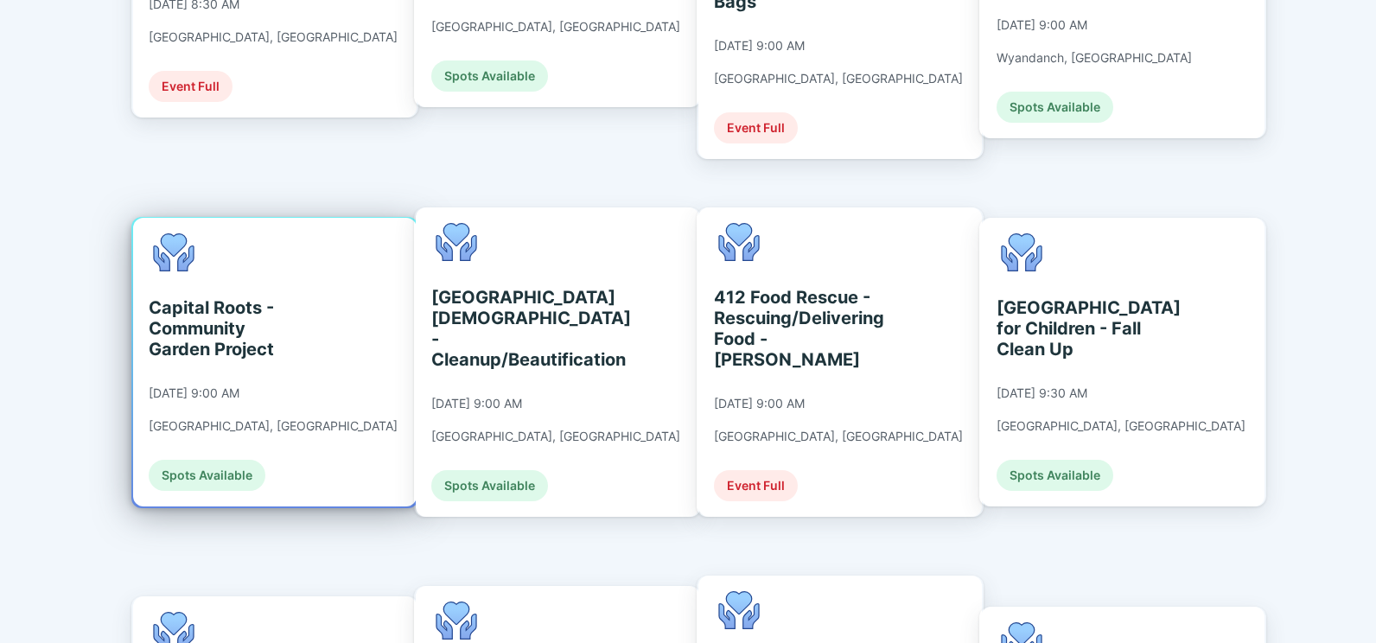
scroll to position [663, 0]
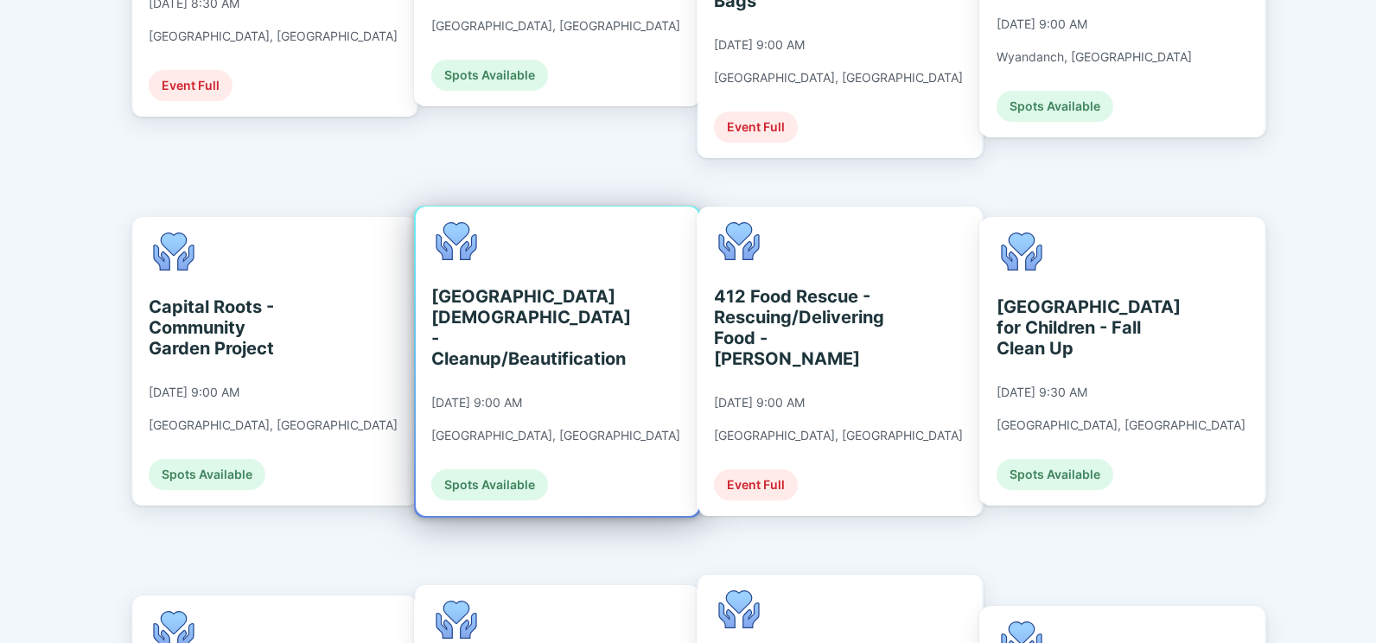
click at [494, 268] on div "[GEOGRAPHIC_DATA][DEMOGRAPHIC_DATA] - Cleanup/Beautification" at bounding box center [510, 327] width 158 height 83
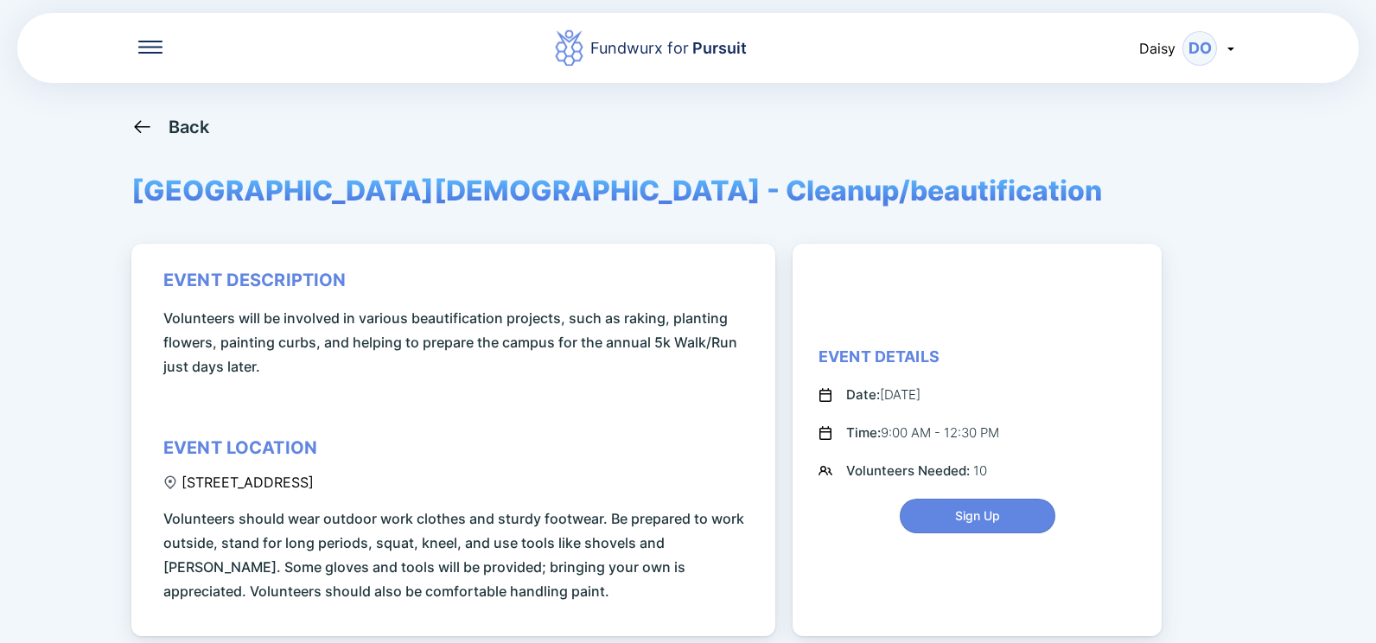
click at [177, 129] on div "Back" at bounding box center [189, 127] width 41 height 21
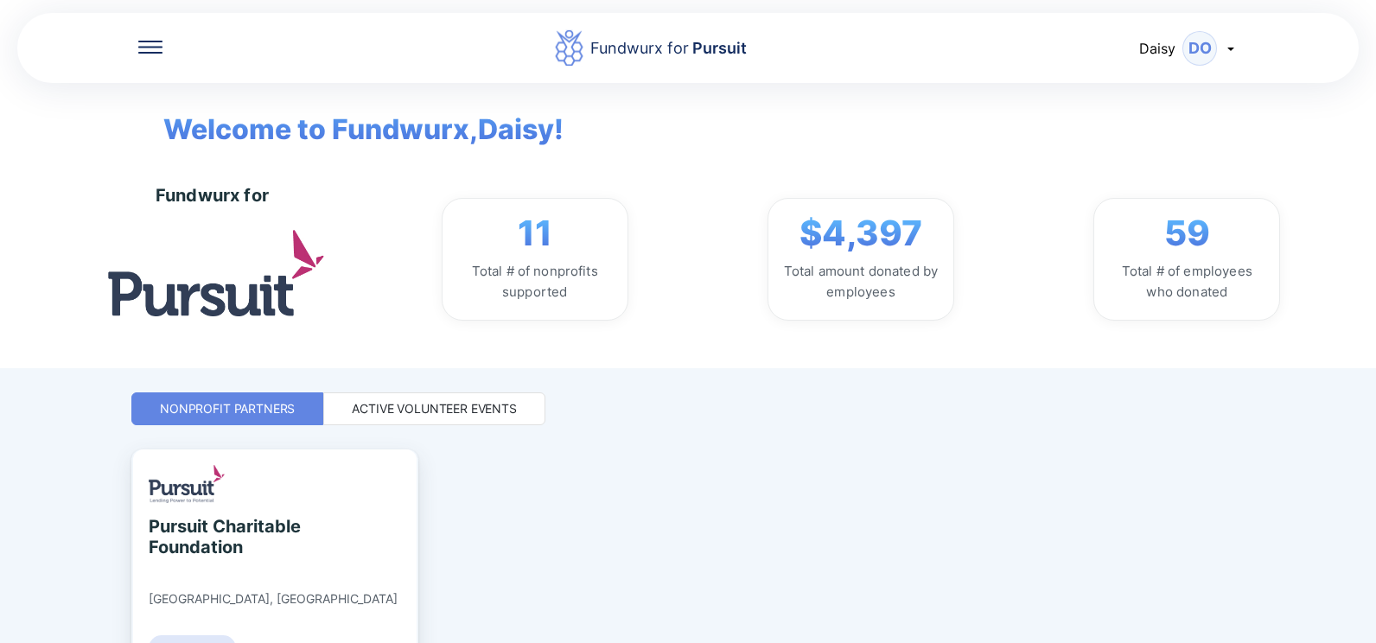
click at [474, 268] on div "Active Volunteer Events" at bounding box center [434, 408] width 165 height 17
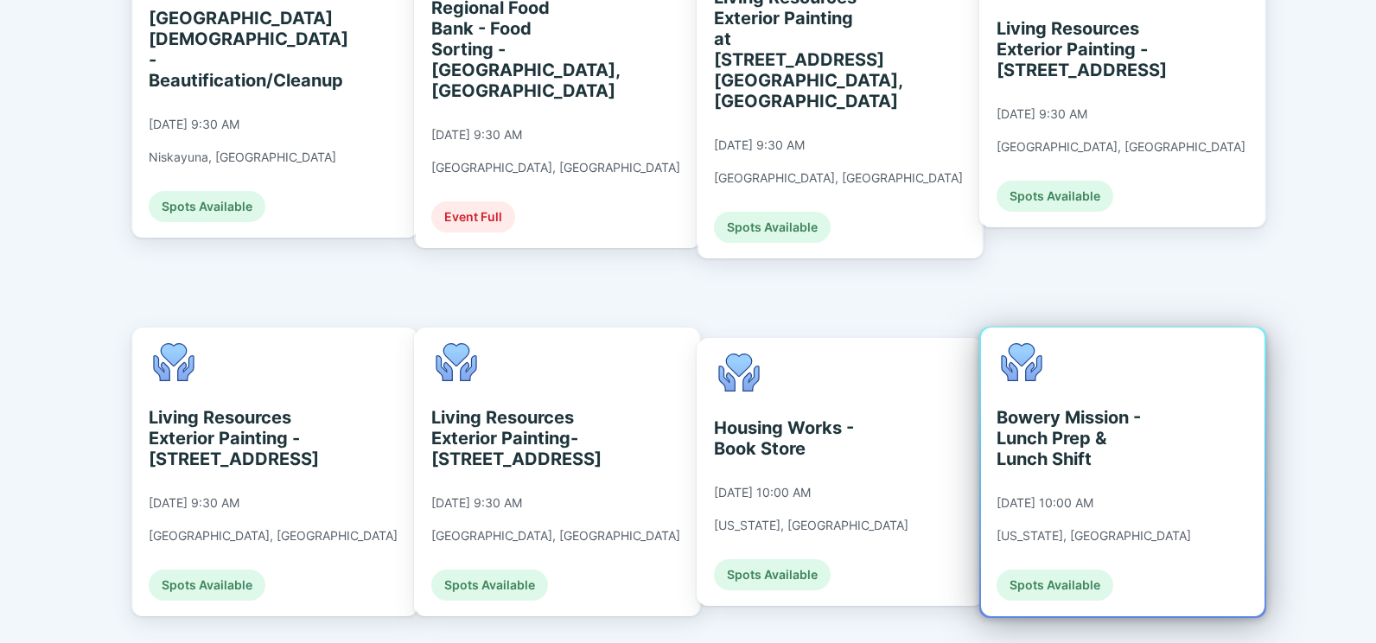
scroll to position [1325, 0]
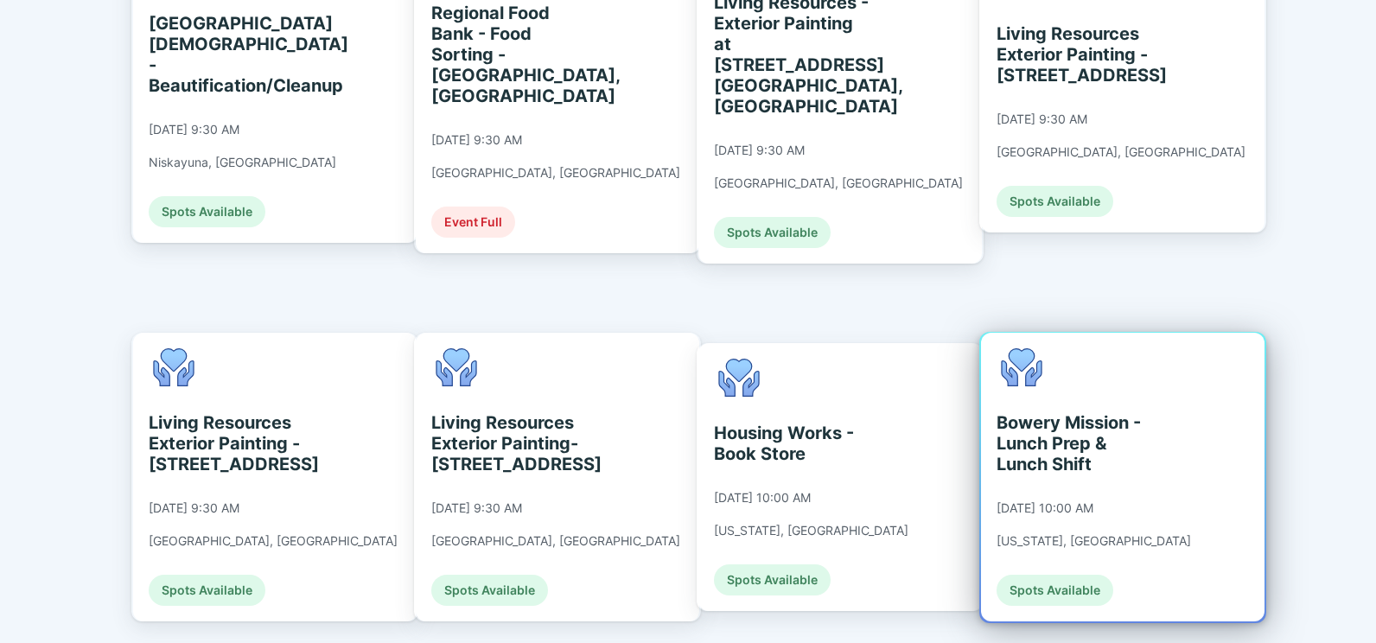
click at [681, 268] on div "Bowery Mission - Lunch Prep & Lunch Shift" at bounding box center [1076, 443] width 158 height 62
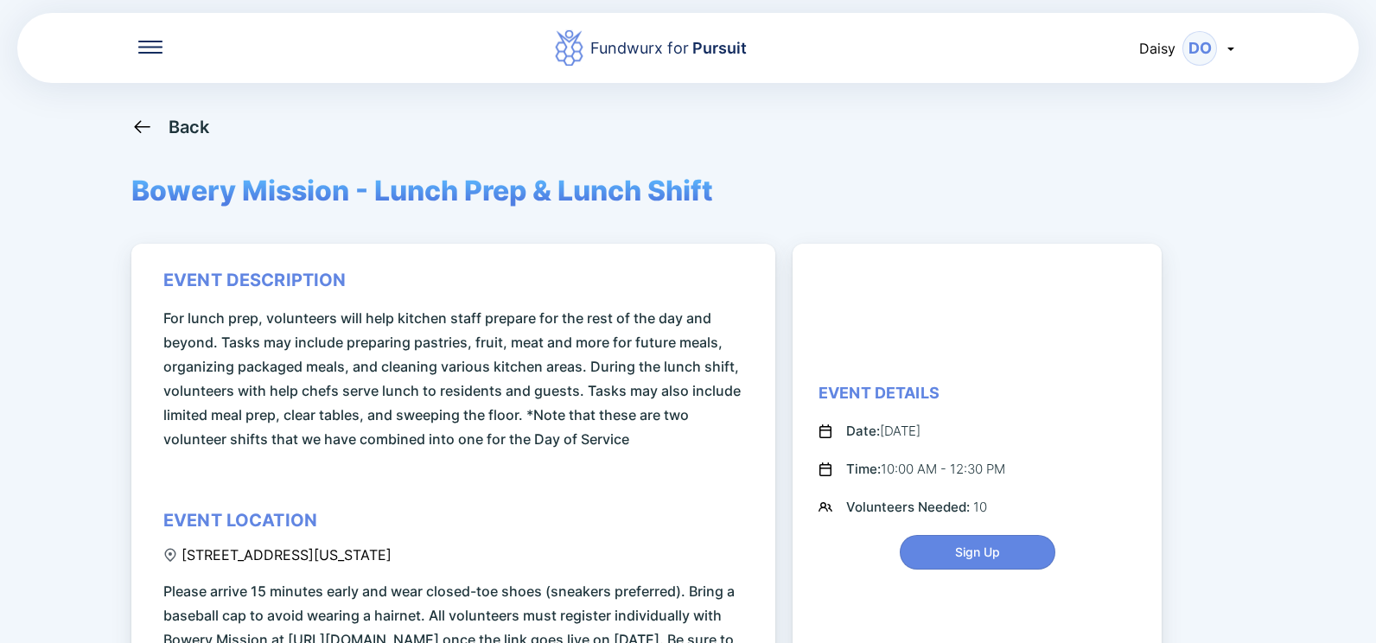
click at [177, 121] on div "Back" at bounding box center [189, 127] width 41 height 21
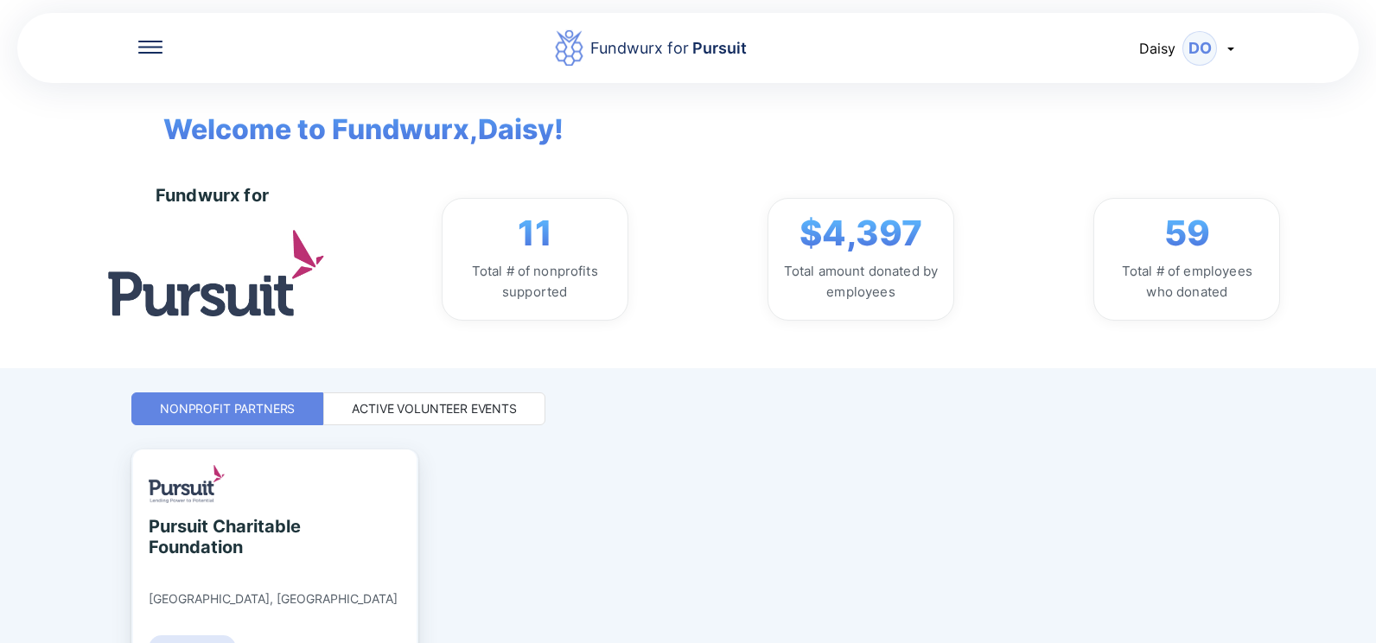
click at [463, 268] on div "Active Volunteer Events" at bounding box center [434, 408] width 165 height 17
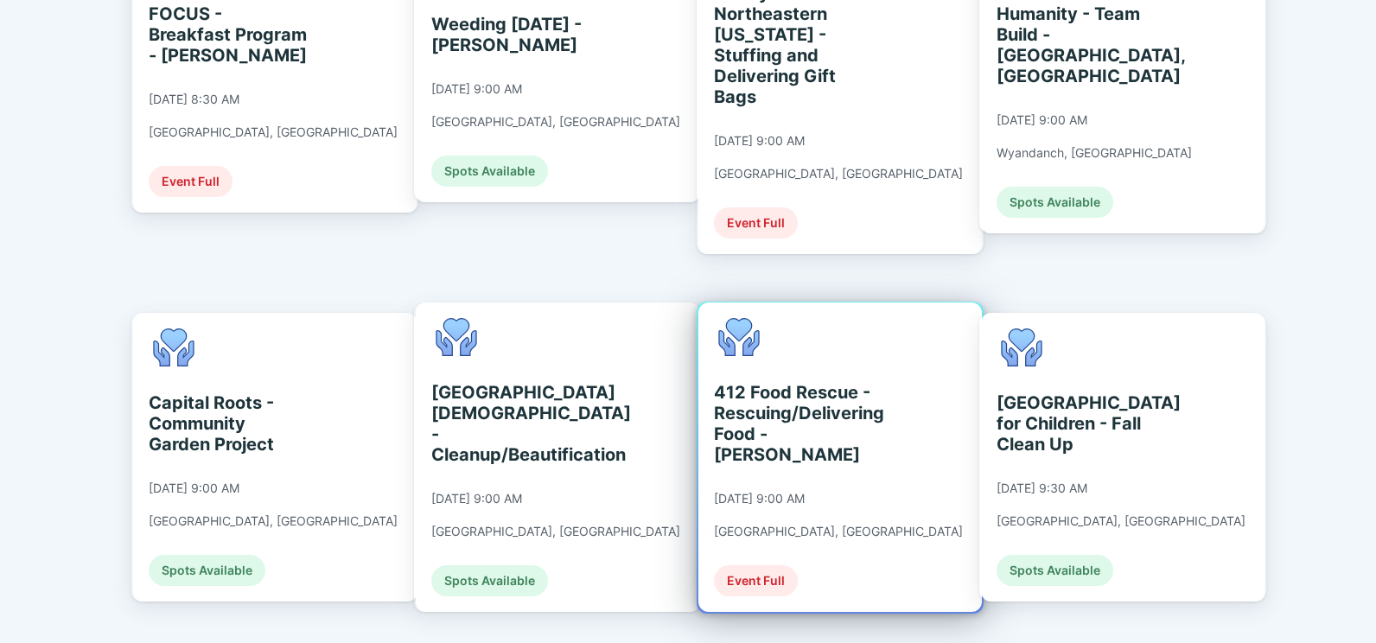
scroll to position [577, 0]
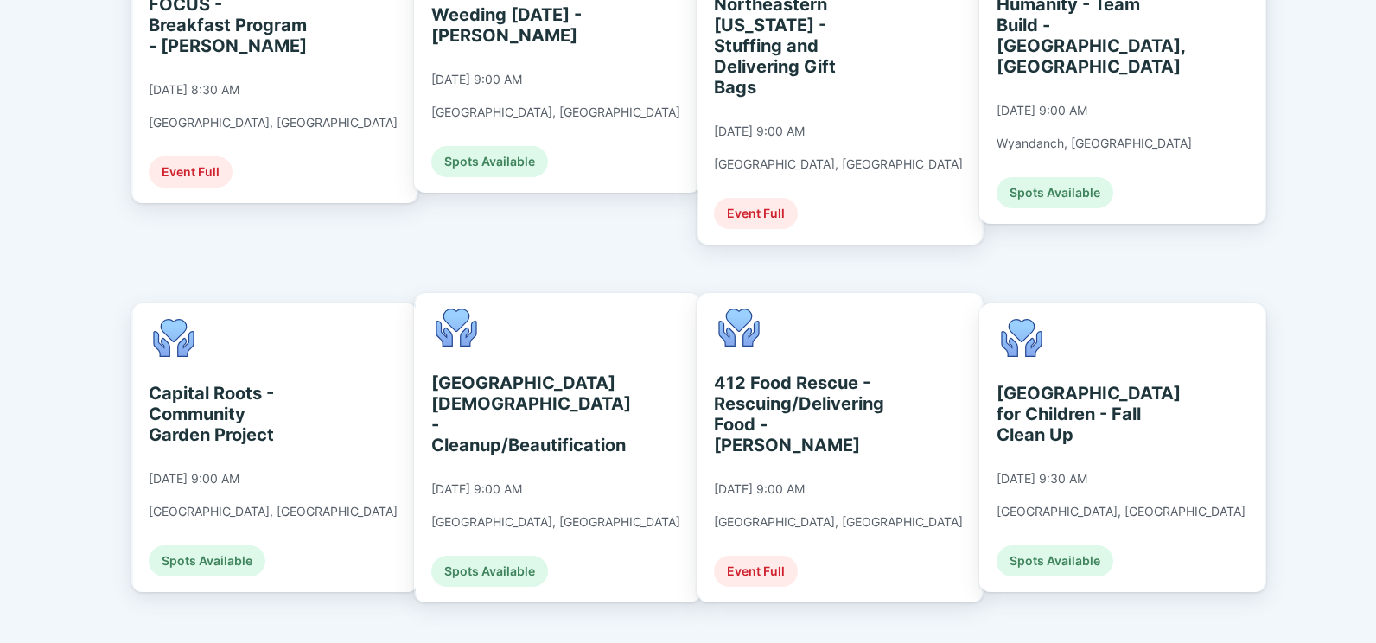
click at [90, 268] on div "Fundwurx for Pursuit Daisy DO Welcome to Fundwurx, [PERSON_NAME] ! Fundwurx for…" at bounding box center [688, 321] width 1376 height 643
